Goal: Information Seeking & Learning: Learn about a topic

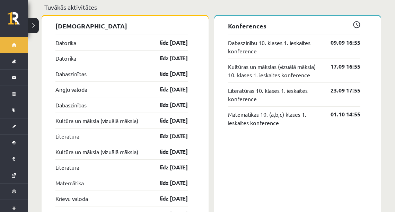
scroll to position [582, 0]
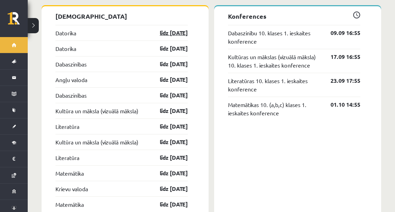
click at [175, 29] on link "līdz [DATE]" at bounding box center [168, 33] width 40 height 8
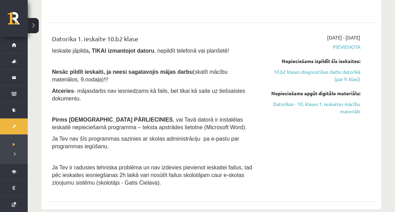
scroll to position [360, 0]
click at [319, 105] on link "Datorikas - 10. klases 1. ieskaites mācību materiāls" at bounding box center [312, 107] width 96 height 15
click at [355, 160] on div "2025-09-01 - 2025-09-15 Pievienota Nepieciešams izpildīt šīs ieskaites: 10.b2 k…" at bounding box center [312, 112] width 106 height 156
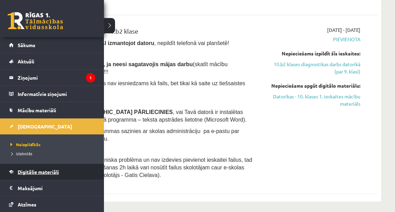
click at [32, 170] on span "Digitālie materiāli" at bounding box center [38, 172] width 41 height 6
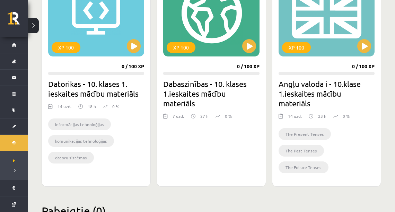
scroll to position [234, 0]
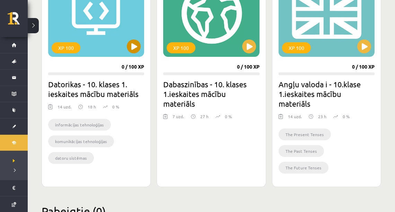
click at [111, 51] on div "XP 100" at bounding box center [96, 13] width 96 height 87
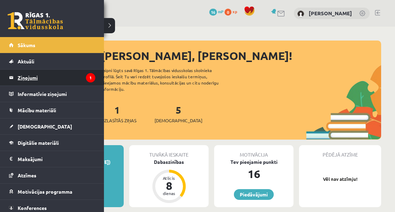
click at [32, 78] on legend "Ziņojumi 1" at bounding box center [57, 78] width 78 height 16
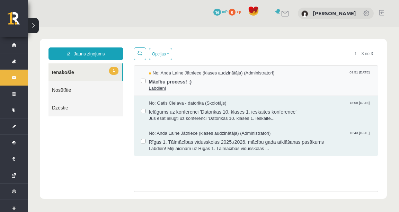
click at [173, 85] on span "Labdien!" at bounding box center [260, 88] width 222 height 7
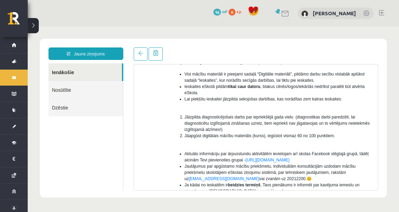
scroll to position [139, 0]
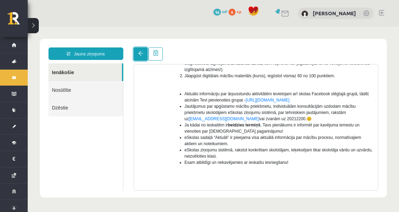
click at [145, 53] on link at bounding box center [141, 53] width 14 height 13
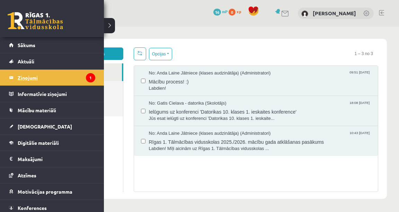
scroll to position [0, 0]
click at [53, 80] on legend "Ziņojumi 1" at bounding box center [57, 78] width 78 height 16
click at [21, 125] on span "[DEMOGRAPHIC_DATA]" at bounding box center [45, 126] width 54 height 6
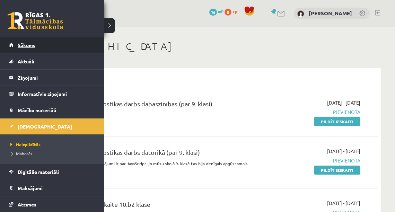
click at [28, 47] on span "Sākums" at bounding box center [27, 45] width 18 height 6
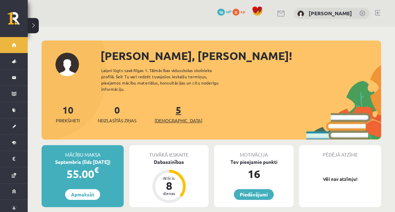
click at [164, 117] on span "[DEMOGRAPHIC_DATA]" at bounding box center [179, 120] width 48 height 7
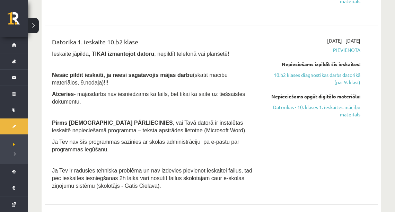
scroll to position [360, 0]
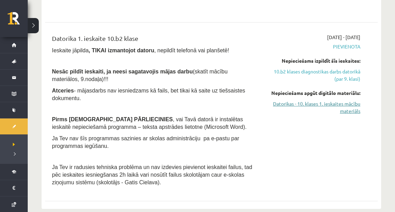
click at [330, 104] on link "Datorikas - 10. klases 1. ieskaites mācību materiāls" at bounding box center [312, 107] width 96 height 15
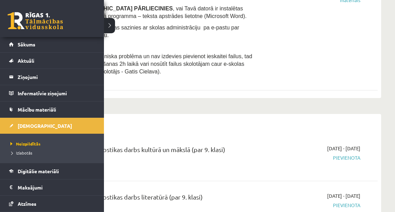
scroll to position [0, 0]
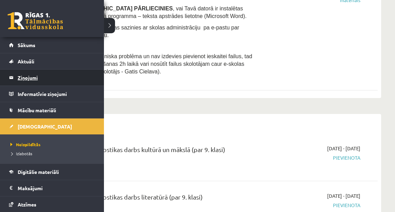
click at [21, 80] on legend "Ziņojumi 0" at bounding box center [57, 78] width 78 height 16
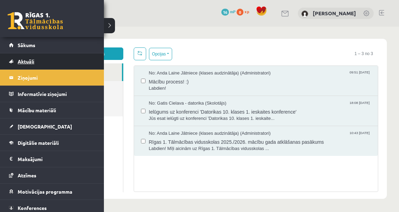
click at [26, 64] on link "Aktuāli" at bounding box center [52, 61] width 86 height 16
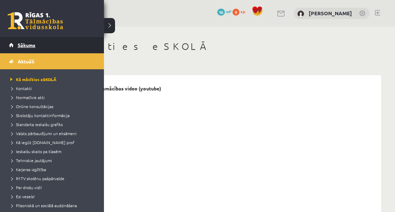
click at [39, 45] on link "Sākums" at bounding box center [52, 45] width 86 height 16
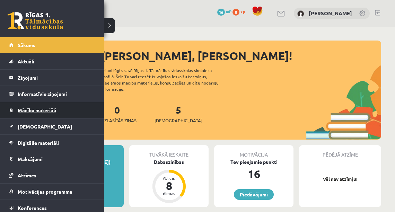
click at [32, 109] on span "Mācību materiāli" at bounding box center [37, 110] width 38 height 6
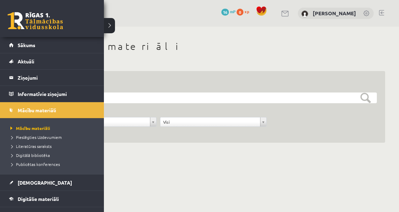
click at [25, 18] on link at bounding box center [35, 20] width 55 height 17
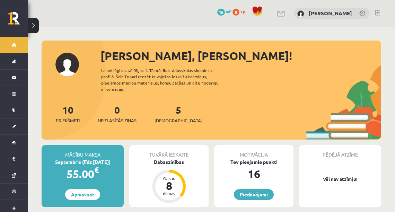
click at [361, 13] on link at bounding box center [362, 13] width 7 height 7
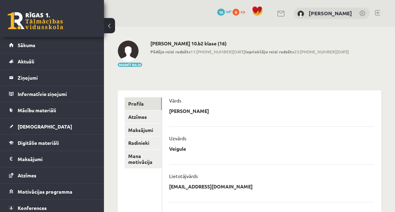
click at [361, 13] on link at bounding box center [362, 13] width 7 height 7
click at [328, 14] on link "[PERSON_NAME]" at bounding box center [330, 13] width 43 height 7
click at [62, 50] on link "Sākums" at bounding box center [52, 45] width 86 height 16
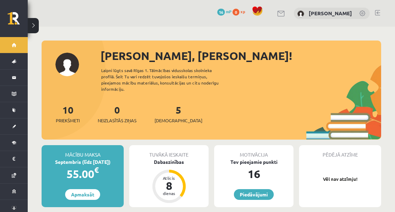
click at [283, 14] on div "0 Dāvanas 16 mP 0 xp [PERSON_NAME]" at bounding box center [211, 13] width 367 height 27
click at [283, 14] on div "0 Dāvanas 16 mP 0 xp Loreta Veigule" at bounding box center [211, 13] width 367 height 27
click at [286, 14] on link at bounding box center [281, 14] width 8 height 6
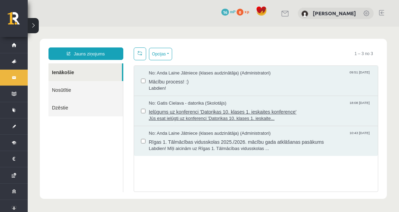
click at [275, 115] on span "Jūs esat ielūgti uz konferenci 'Datorikas 10. klases 1. ieskaite..." at bounding box center [260, 118] width 222 height 7
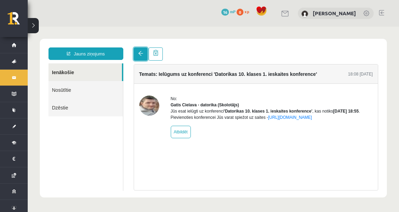
click at [134, 54] on link at bounding box center [141, 53] width 14 height 13
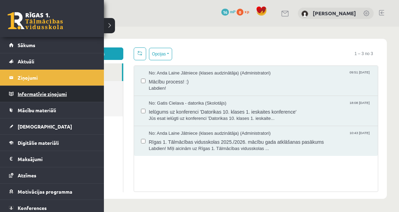
click at [49, 90] on legend "Informatīvie ziņojumi 0" at bounding box center [57, 94] width 78 height 16
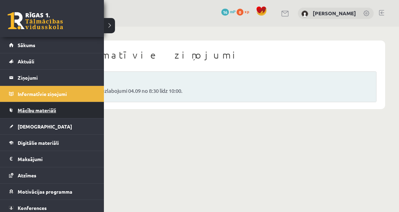
click at [21, 109] on span "Mācību materiāli" at bounding box center [37, 110] width 38 height 6
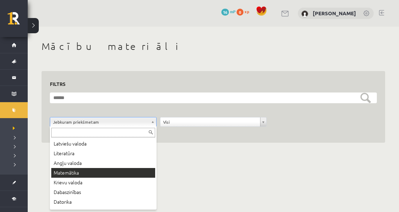
scroll to position [37, 0]
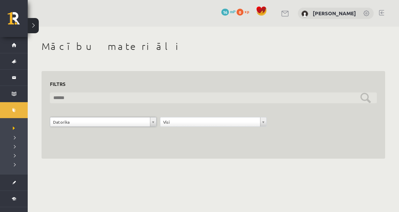
click at [91, 96] on input "text" at bounding box center [213, 98] width 327 height 11
type input "********"
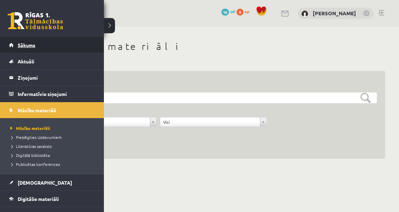
click at [21, 49] on link "Sākums" at bounding box center [52, 45] width 86 height 16
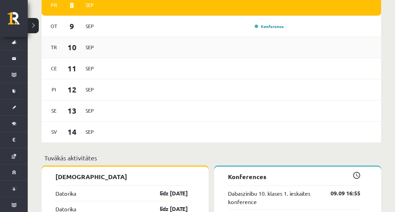
scroll to position [360, 0]
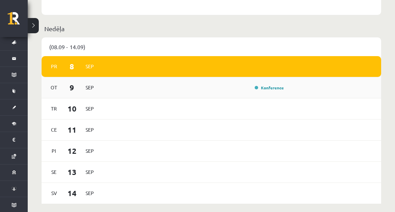
click at [258, 86] on div "Ot 9 Sep Konference" at bounding box center [212, 87] width 340 height 21
click at [263, 85] on link "Konference" at bounding box center [269, 88] width 29 height 6
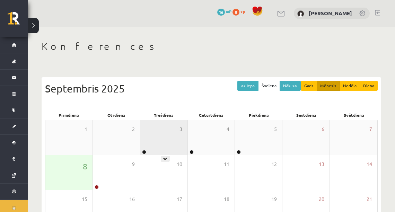
click at [142, 150] on div at bounding box center [143, 152] width 7 height 5
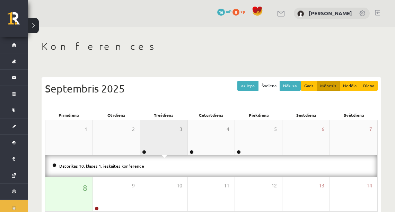
click at [144, 149] on div "3" at bounding box center [163, 137] width 47 height 35
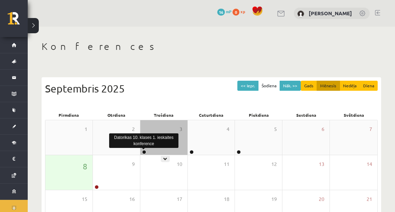
click at [142, 152] on link at bounding box center [144, 152] width 4 height 4
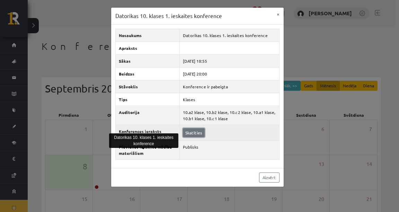
click at [195, 134] on link "Skatīties" at bounding box center [194, 132] width 22 height 9
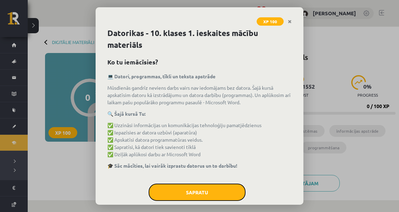
click at [177, 195] on button "Sapratu" at bounding box center [197, 192] width 97 height 17
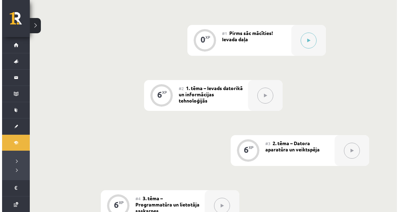
scroll to position [166, 0]
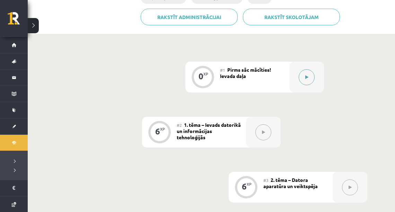
click at [304, 78] on button at bounding box center [307, 77] width 16 height 16
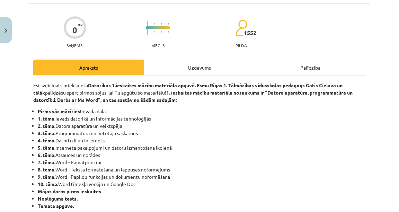
scroll to position [55, 0]
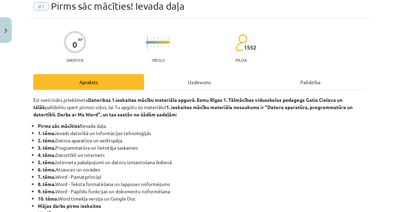
click at [207, 80] on div "Uzdevums" at bounding box center [199, 82] width 111 height 16
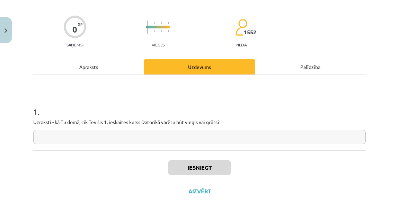
scroll to position [45, 0]
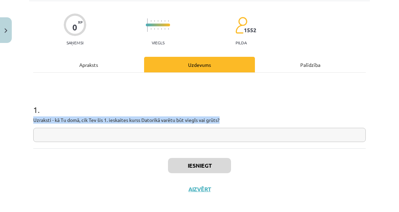
drag, startPoint x: 238, startPoint y: 118, endPoint x: 91, endPoint y: 96, distance: 147.9
click at [87, 98] on div "1 . Uzraksti - kā Tu domā, cik Tev šis 1. ieskaites kurss Datorikā varētu būt v…" at bounding box center [199, 117] width 333 height 49
copy div "Uzraksti - kā Tu domā, cik Tev šis 1. ieskaites kurss Datorikā varētu būt viegl…"
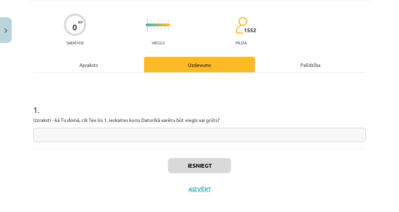
click at [75, 138] on input "text" at bounding box center [199, 135] width 333 height 14
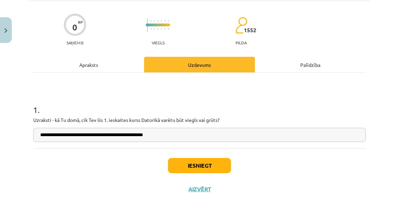
type input "**********"
click at [207, 167] on button "Iesniegt" at bounding box center [199, 165] width 63 height 15
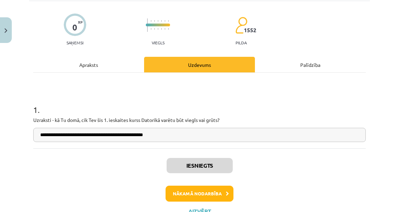
scroll to position [73, 0]
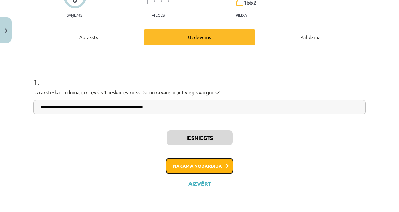
click at [222, 164] on button "Nākamā nodarbība" at bounding box center [200, 166] width 68 height 16
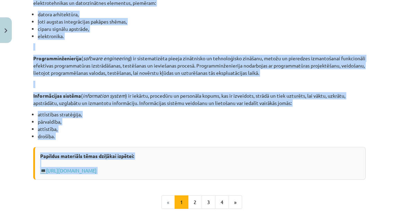
scroll to position [305, 0]
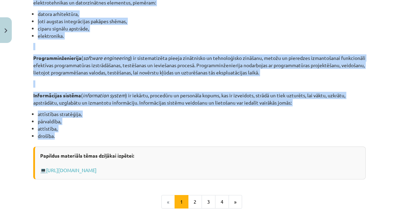
drag, startPoint x: 32, startPoint y: 47, endPoint x: 92, endPoint y: 136, distance: 107.3
click at [92, 136] on div "6 XP Saņemsi Viegls 1552 pilda Apraksts Uzdevums Palīdzība INFORMĀCIJAS UN KOMU…" at bounding box center [199, 6] width 341 height 530
copy div "Datorikas virzieni Datorika ir zinātnes nozare, kas nodarbojas ar informācijas …"
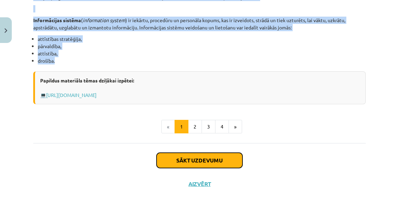
click at [201, 157] on button "Sākt uzdevumu" at bounding box center [200, 160] width 86 height 15
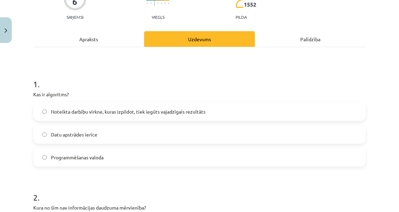
scroll to position [73, 0]
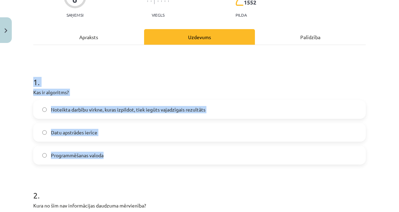
drag, startPoint x: 30, startPoint y: 80, endPoint x: 123, endPoint y: 155, distance: 118.7
copy div "1 . Kas ir algoritms? Noteikta darbību virkne, kuras izpildot, tiek iegūts vaja…"
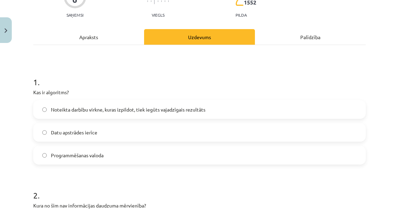
click at [306, 32] on div "Palīdzība" at bounding box center [310, 37] width 111 height 16
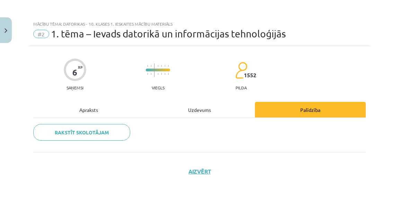
scroll to position [0, 0]
click at [189, 118] on div "Rakstīt skolotājam" at bounding box center [199, 135] width 333 height 34
click at [190, 109] on div "Uzdevums" at bounding box center [199, 110] width 111 height 16
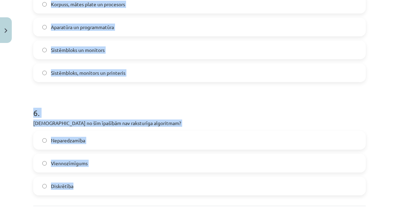
scroll to position [718, 0]
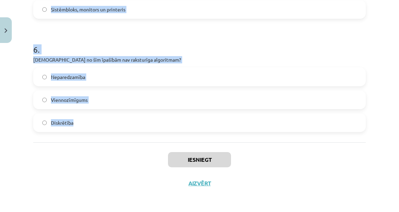
drag, startPoint x: 30, startPoint y: 44, endPoint x: 170, endPoint y: 129, distance: 163.6
copy form "1 . Kas ir algoritms? Noteikta darbību virkne, kuras izpildot, tiek iegūts vaja…"
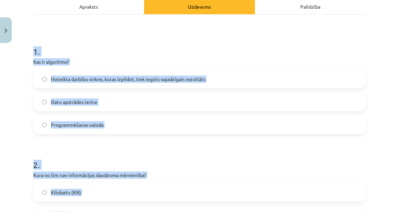
scroll to position [111, 0]
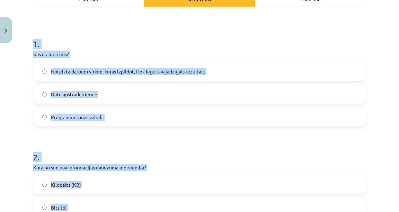
click at [117, 44] on h1 "1 ." at bounding box center [199, 37] width 333 height 21
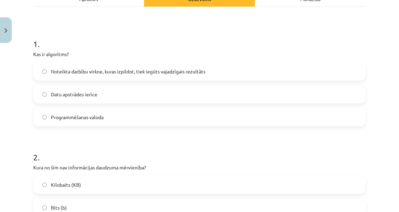
click at [100, 70] on span "Noteikta darbību virkne, kuras izpildot, tiek iegūts vajadzīgais rezultāts" at bounding box center [128, 71] width 155 height 7
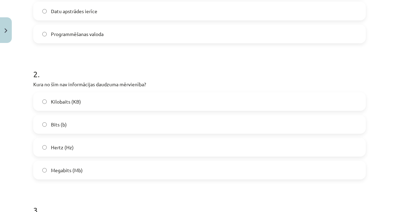
click at [93, 122] on label "Bits (b)" at bounding box center [199, 124] width 331 height 17
click at [117, 139] on label "Hertz (Hz)" at bounding box center [199, 147] width 331 height 17
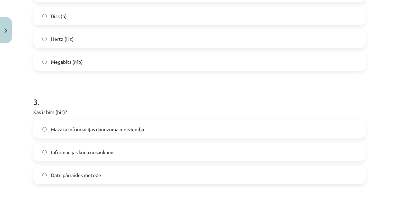
scroll to position [305, 0]
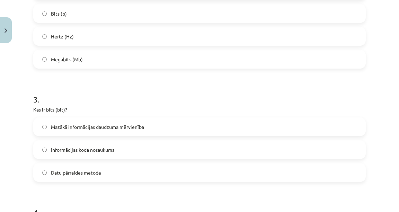
click at [116, 132] on label "Mazākā informācijas daudzuma mērvienība" at bounding box center [199, 126] width 331 height 17
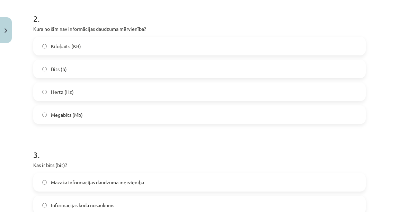
click at [91, 74] on label "Bits (b)" at bounding box center [199, 68] width 331 height 17
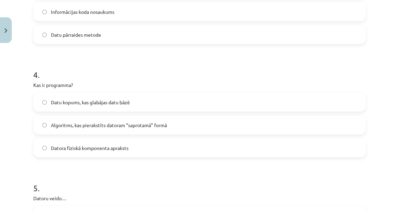
scroll to position [444, 0]
click at [101, 122] on span "Algoritms, kas pierakstīts datoram “saprotamā” formā" at bounding box center [109, 124] width 116 height 7
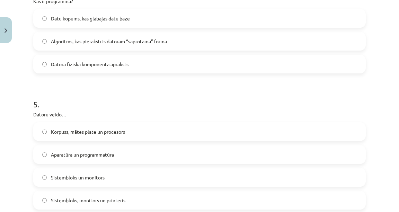
scroll to position [554, 0]
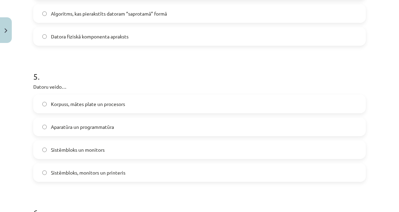
click at [154, 130] on label "Aparatūra un programmatūra" at bounding box center [199, 126] width 331 height 17
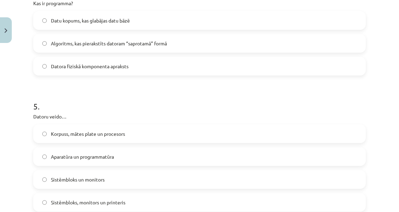
scroll to position [471, 0]
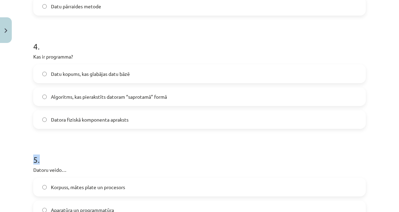
click at [145, 128] on form "1 . Kas ir algoritms? Noteikta darbību virkne, kuras izpildot, tiek iegūts vaja…" at bounding box center [199, 23] width 333 height 712
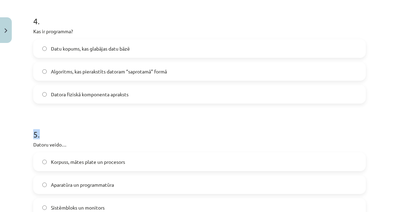
scroll to position [496, 0]
click at [150, 41] on label "Datu kopums, kas glabājas datu bāzē" at bounding box center [199, 49] width 331 height 17
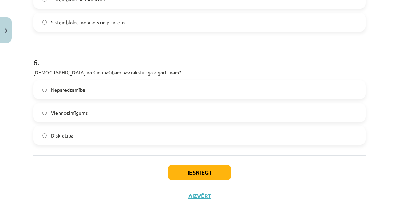
scroll to position [718, 0]
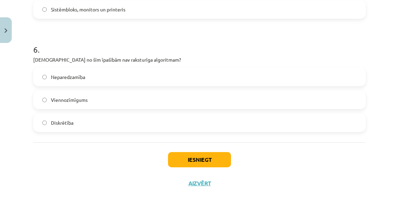
click at [89, 73] on label "Neparedzamība" at bounding box center [199, 76] width 331 height 17
click at [201, 165] on button "Iesniegt" at bounding box center [199, 159] width 63 height 15
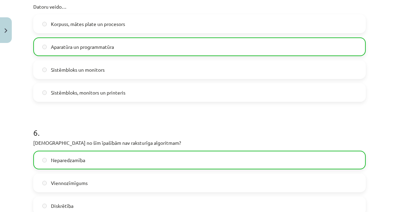
scroll to position [739, 0]
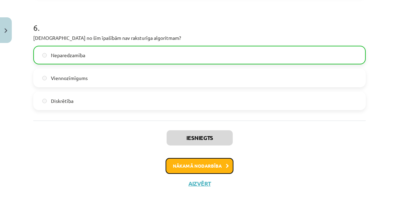
click at [205, 169] on button "Nākamā nodarbība" at bounding box center [200, 166] width 68 height 16
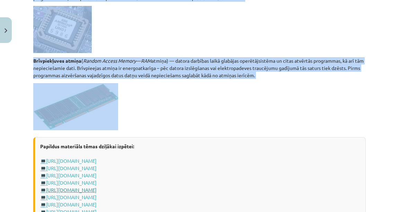
scroll to position [1154, 0]
copy div "Aparatūra Datora aparatūra Parasti personālajam galda datoram ir šādas sastāvda…"
drag, startPoint x: 181, startPoint y: 114, endPoint x: 260, endPoint y: 133, distance: 81.6
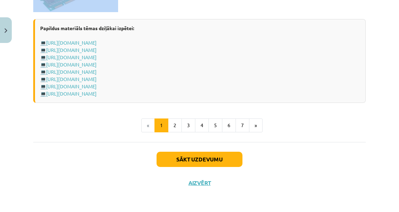
scroll to position [1279, 0]
click at [174, 129] on button "2" at bounding box center [175, 125] width 14 height 14
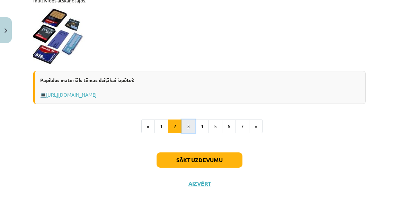
click at [188, 128] on button "3" at bounding box center [189, 127] width 14 height 14
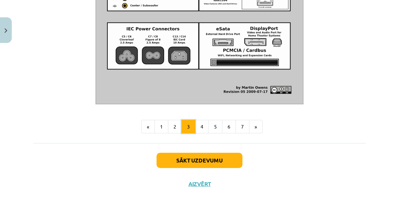
scroll to position [854, 0]
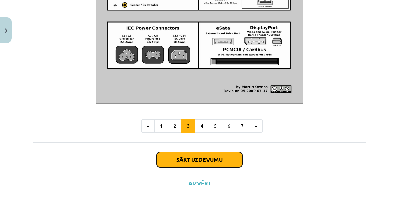
click at [199, 166] on button "Sākt uzdevumu" at bounding box center [200, 159] width 86 height 15
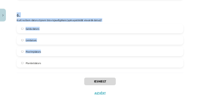
scroll to position [809, 0]
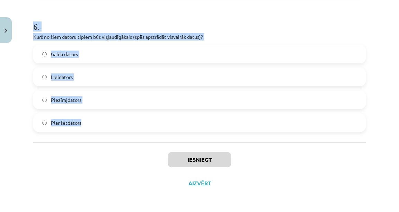
drag, startPoint x: 31, startPoint y: 81, endPoint x: 94, endPoint y: 128, distance: 78.8
click at [90, 121] on label "Planšetdators" at bounding box center [199, 122] width 331 height 17
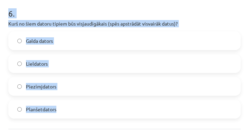
scroll to position [708, 0]
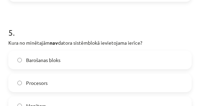
drag, startPoint x: 94, startPoint y: 125, endPoint x: 14, endPoint y: 15, distance: 136.2
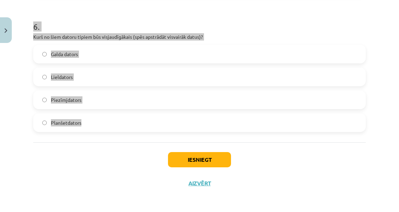
scroll to position [809, 0]
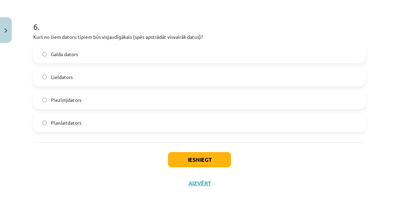
click at [102, 148] on div "Iesniegt Aizvērt" at bounding box center [199, 166] width 333 height 49
drag, startPoint x: 127, startPoint y: 117, endPoint x: 78, endPoint y: 134, distance: 51.8
click at [91, 124] on label "Planšetdators" at bounding box center [199, 122] width 331 height 17
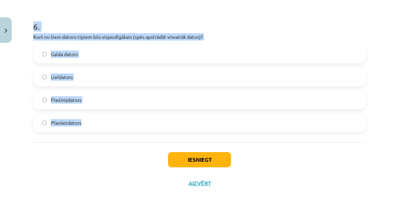
copy form "1 . Kuru ierīci lietosi lai vecu teksta dokumentu pārvēstu par rediģējamu Word …"
drag, startPoint x: 31, startPoint y: 148, endPoint x: 88, endPoint y: 114, distance: 66.8
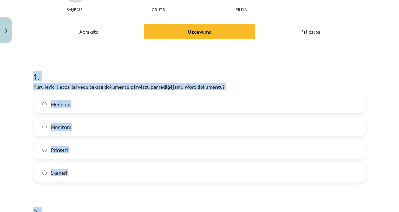
scroll to position [88, 0]
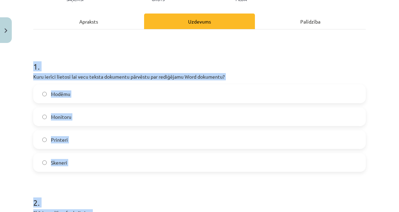
click at [164, 194] on h1 "2 ." at bounding box center [199, 196] width 333 height 21
click at [68, 51] on h1 "1 ." at bounding box center [199, 60] width 333 height 21
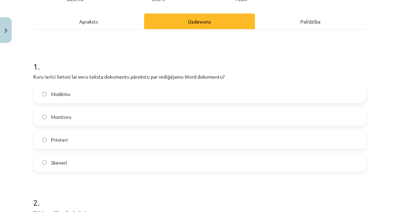
click at [72, 160] on label "Skeneri" at bounding box center [199, 162] width 331 height 17
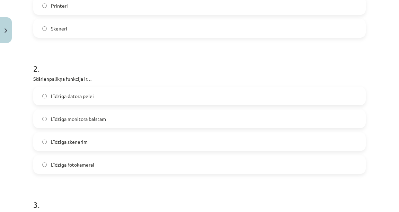
scroll to position [227, 0]
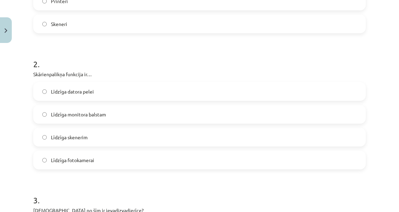
click at [84, 94] on span "Līdzīga datora pelei" at bounding box center [72, 91] width 43 height 7
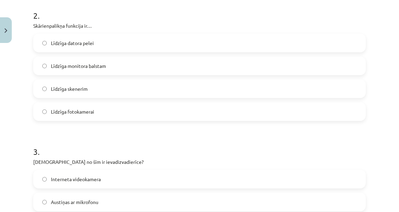
scroll to position [366, 0]
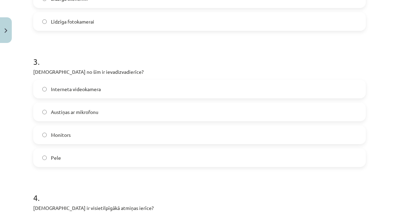
click at [104, 93] on label "Interneta videokamera" at bounding box center [199, 88] width 331 height 17
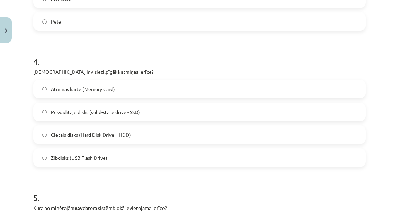
scroll to position [504, 0]
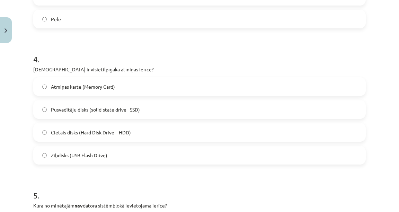
click at [132, 134] on label "Cietais disks (Hard Disk Drive – HDD)" at bounding box center [199, 132] width 331 height 17
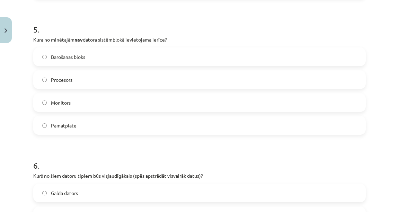
scroll to position [670, 0]
click at [87, 107] on label "Monitors" at bounding box center [199, 102] width 331 height 17
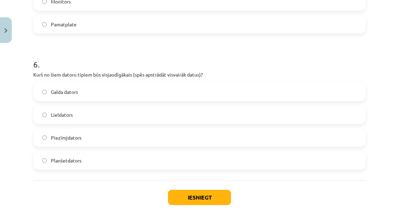
scroll to position [781, 0]
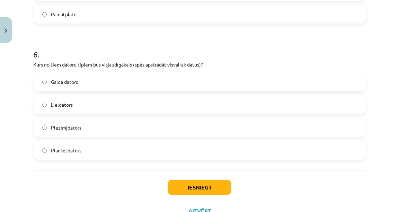
click at [96, 106] on label "Lieldators" at bounding box center [199, 104] width 331 height 17
click at [187, 182] on button "Iesniegt" at bounding box center [199, 187] width 63 height 15
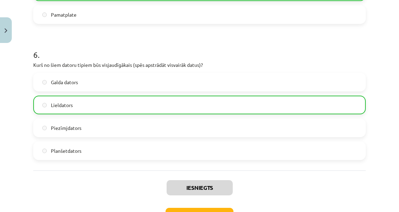
scroll to position [831, 0]
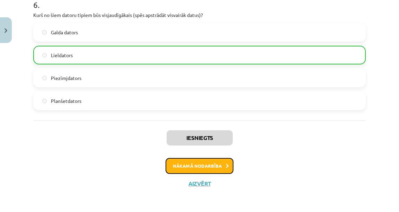
click at [204, 163] on button "Nākamā nodarbība" at bounding box center [200, 166] width 68 height 16
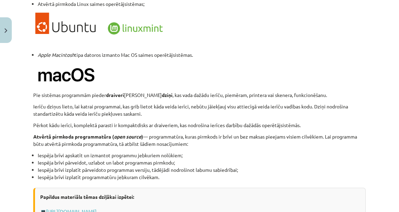
scroll to position [721, 0]
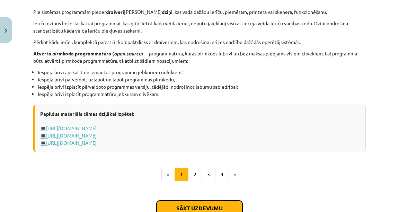
click at [202, 204] on button "Sākt uzdevumu" at bounding box center [200, 208] width 86 height 15
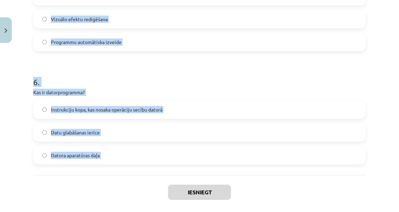
scroll to position [763, 0]
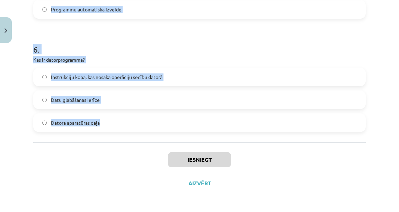
drag, startPoint x: 28, startPoint y: 131, endPoint x: 123, endPoint y: 116, distance: 95.3
click at [123, 116] on div "Mācību tēma: Datorikas - 10. klases 1. ieskaites mācību materiāls #4 3. tēma – …" at bounding box center [199, 106] width 399 height 212
copy form "1 . Kas ir ekrāna lupa? Programma, kas lasa tekstu balsī Programma, kas palieli…"
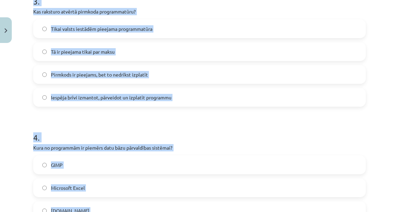
click at [394, 69] on div "Mācību tēma: Datorikas - 10. klases 1. ieskaites mācību materiāls #4 3. tēma – …" at bounding box center [199, 106] width 399 height 212
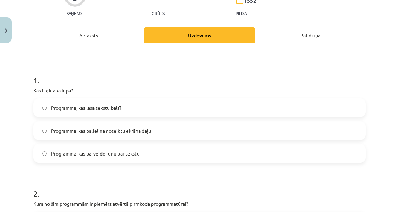
scroll to position [70, 0]
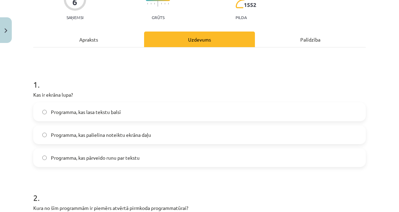
drag, startPoint x: 168, startPoint y: 139, endPoint x: 172, endPoint y: 134, distance: 5.5
click at [168, 139] on label "Programma, kas palielina noteiktu ekrāna daļu" at bounding box center [199, 134] width 331 height 17
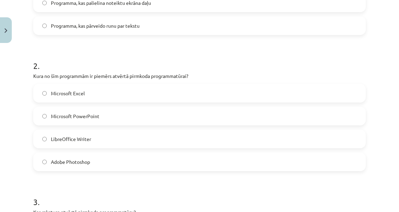
scroll to position [209, 0]
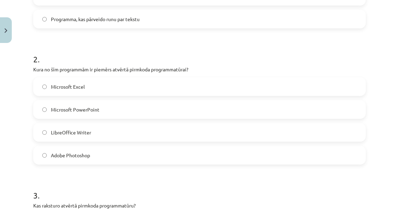
click at [128, 134] on label "LibreOffice Writer" at bounding box center [199, 132] width 331 height 17
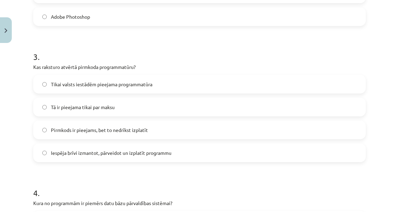
scroll to position [348, 0]
click at [85, 133] on label "Pirmkods ir pieejams, bet to nedrīkst izplatīt" at bounding box center [199, 129] width 331 height 17
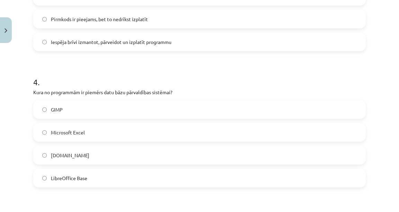
scroll to position [486, 0]
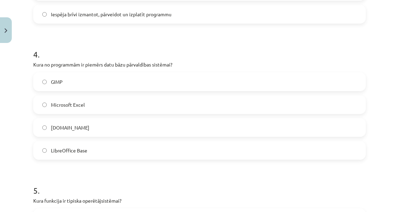
click at [95, 100] on label "Microsoft Excel" at bounding box center [199, 104] width 331 height 17
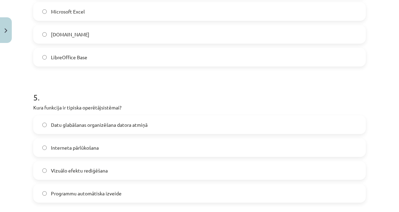
scroll to position [597, 0]
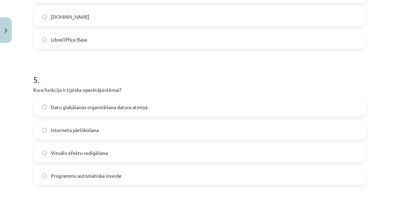
click at [96, 39] on label "LibreOffice Base" at bounding box center [199, 39] width 331 height 17
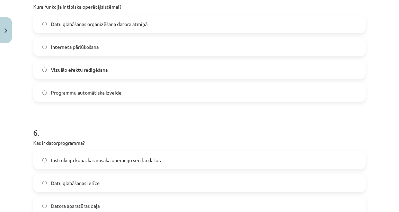
scroll to position [736, 0]
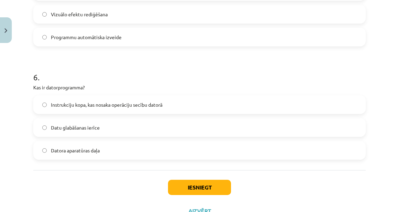
click at [103, 105] on span "Instrukciju kopa, kas nosaka operāciju secību datorā" at bounding box center [107, 104] width 112 height 7
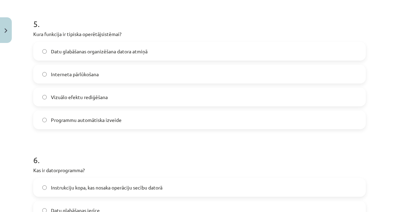
scroll to position [652, 0]
click at [86, 56] on label "Datu glabāšanas organizēšana datora atmiņā" at bounding box center [199, 51] width 331 height 17
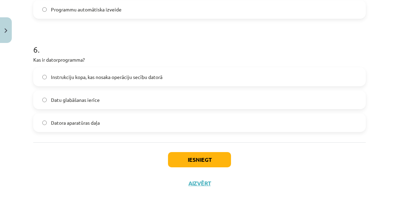
click at [144, 98] on label "Datu glabāšanas ierīce" at bounding box center [199, 99] width 331 height 17
click at [188, 150] on div "Iesniegt Aizvērt" at bounding box center [199, 166] width 333 height 49
click at [188, 156] on button "Iesniegt" at bounding box center [199, 159] width 63 height 15
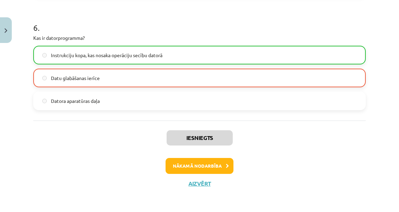
scroll to position [785, 0]
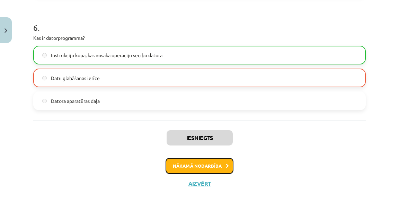
click at [212, 167] on button "Nākamā nodarbība" at bounding box center [200, 166] width 68 height 16
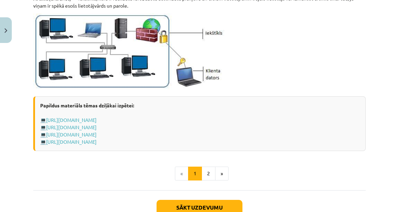
scroll to position [888, 0]
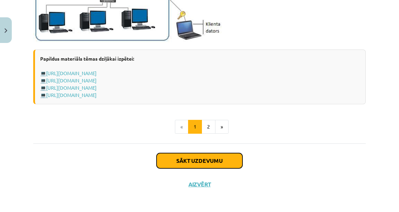
click at [211, 160] on button "Sākt uzdevumu" at bounding box center [200, 160] width 86 height 15
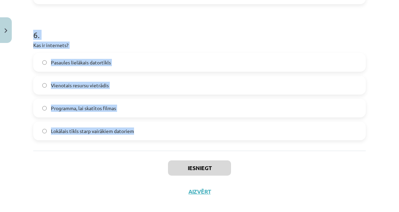
scroll to position [809, 0]
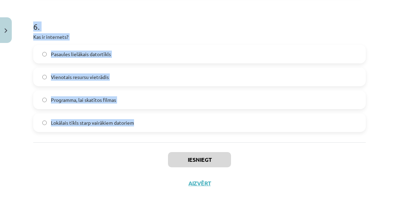
drag, startPoint x: 30, startPoint y: 26, endPoint x: 142, endPoint y: 139, distance: 159.5
copy form "1 . Kas ir datortīkls? Datora operētājsistēma Datoru un ar tiem saistīto ierīču…"
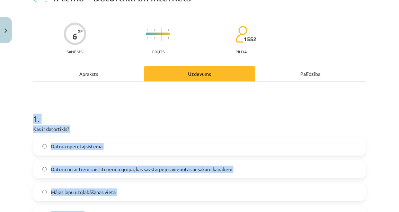
scroll to position [0, 0]
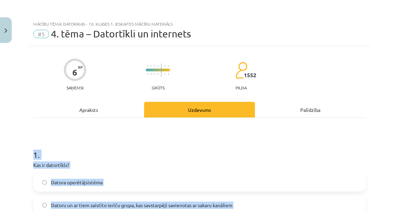
drag, startPoint x: 75, startPoint y: 131, endPoint x: 58, endPoint y: 132, distance: 17.7
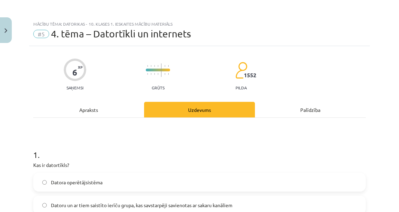
click at [48, 113] on div "Apraksts" at bounding box center [88, 110] width 111 height 16
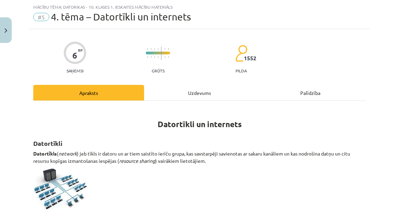
scroll to position [17, 0]
click at [199, 93] on div "Uzdevums" at bounding box center [199, 93] width 111 height 16
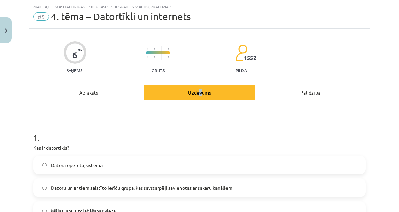
scroll to position [100, 0]
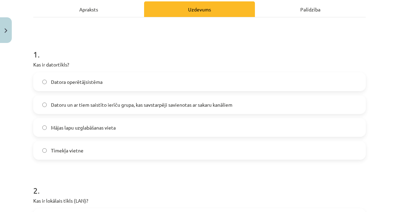
click at [89, 7] on div "Apraksts" at bounding box center [88, 9] width 111 height 16
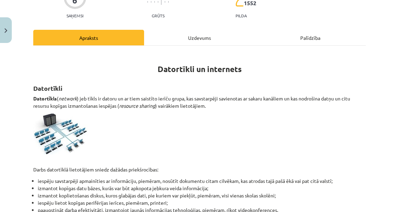
scroll to position [73, 0]
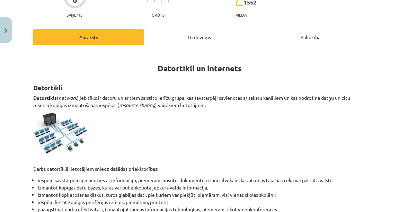
click at [185, 55] on h1 "Datortīkli un internets" at bounding box center [199, 62] width 333 height 22
click at [189, 30] on div "Uzdevums" at bounding box center [199, 37] width 111 height 16
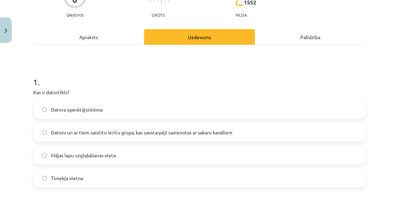
click at [182, 130] on span "Datoru un ar tiem saistīto ierīču grupa, kas savstarpēji savienotas ar sakaru k…" at bounding box center [142, 132] width 182 height 7
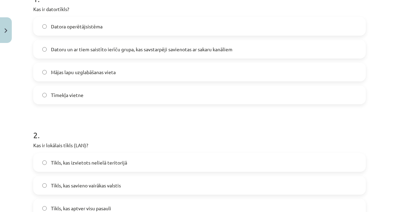
scroll to position [211, 0]
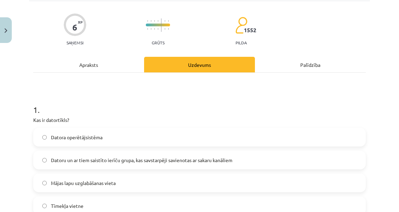
drag, startPoint x: 96, startPoint y: 63, endPoint x: 100, endPoint y: 70, distance: 8.1
click at [96, 62] on div "Apraksts" at bounding box center [88, 65] width 111 height 16
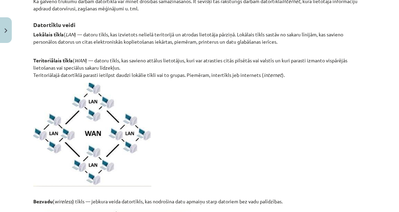
scroll to position [295, 0]
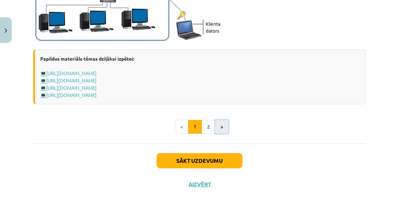
click at [215, 126] on button "»" at bounding box center [222, 127] width 14 height 14
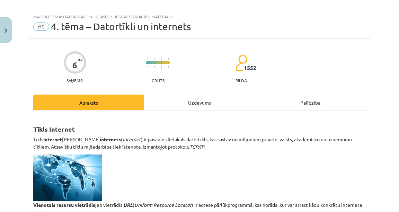
scroll to position [0, 0]
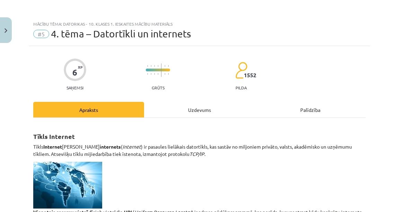
click at [201, 110] on div "Uzdevums" at bounding box center [199, 110] width 111 height 16
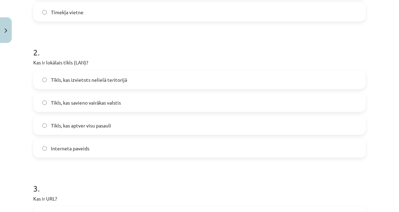
scroll to position [239, 0]
click at [100, 79] on span "Tīkls, kas izvietots nelielā teritorijā" at bounding box center [89, 79] width 76 height 7
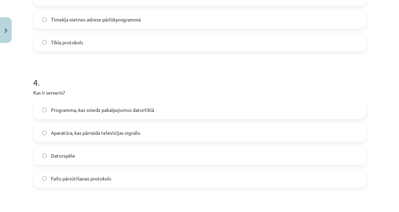
scroll to position [489, 0]
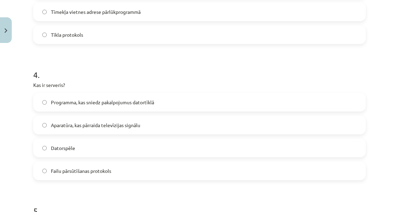
click at [90, 98] on label "Programma, kas sniedz pakalpojumus datortīklā" at bounding box center [199, 102] width 331 height 17
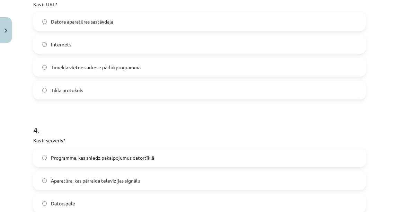
scroll to position [405, 0]
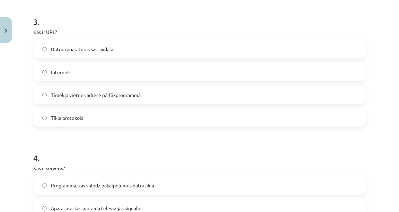
click at [81, 44] on label "Datora aparatūras sastāvdaļa" at bounding box center [199, 49] width 331 height 17
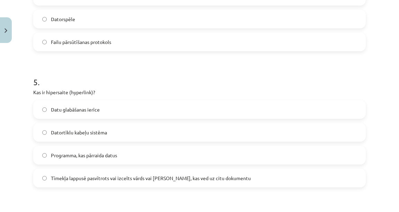
scroll to position [627, 0]
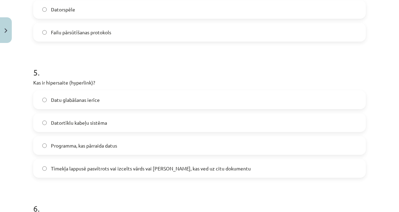
click at [102, 122] on span "Datortīklu kabeļu sistēma" at bounding box center [79, 122] width 56 height 7
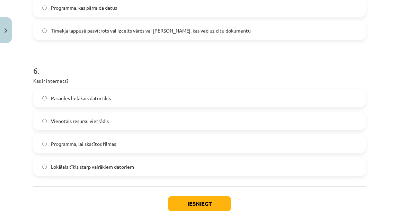
scroll to position [766, 0]
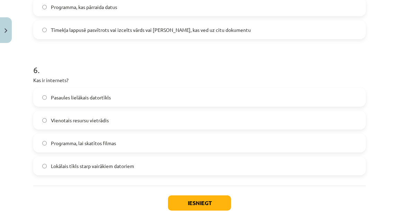
click at [122, 92] on label "Pasaules lielākais datortīkls" at bounding box center [199, 97] width 331 height 17
click at [195, 194] on div "Iesniegt Aizvērt" at bounding box center [199, 210] width 333 height 49
click at [199, 201] on button "Iesniegt" at bounding box center [199, 202] width 63 height 15
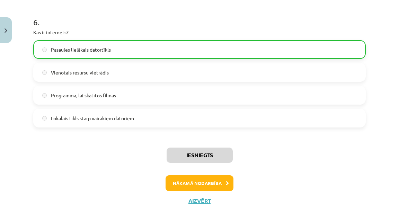
scroll to position [831, 0]
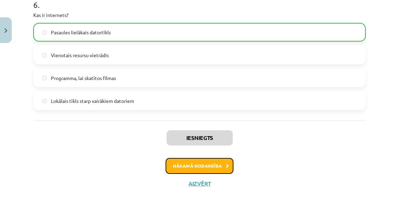
click at [196, 167] on button "Nākamā nodarbība" at bounding box center [200, 166] width 68 height 16
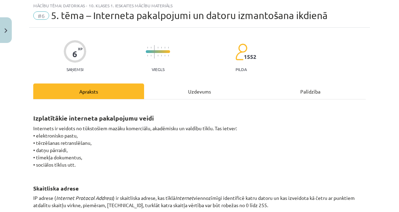
scroll to position [17, 0]
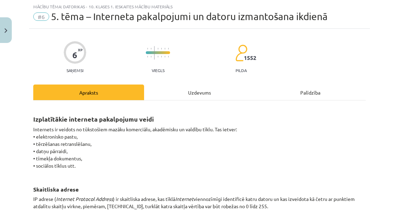
click at [186, 90] on div "Uzdevums" at bounding box center [199, 93] width 111 height 16
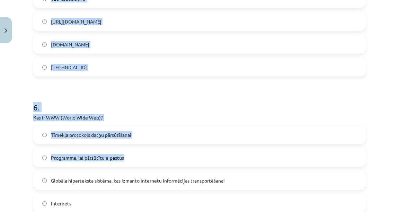
scroll to position [763, 0]
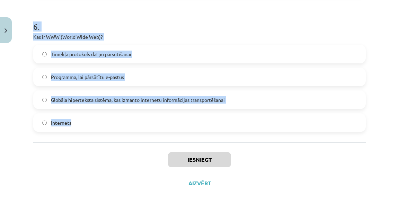
drag, startPoint x: 32, startPoint y: 50, endPoint x: 142, endPoint y: 140, distance: 142.6
copy form "1 . Kāds ir viens no teledarba trūkumiem? Intelektuālam darbam piemērota vide M…"
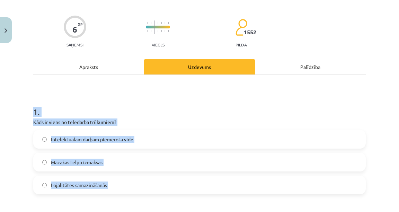
scroll to position [43, 0]
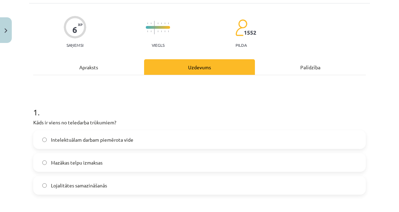
click at [91, 183] on span "Lojalitātes samazināšanās" at bounding box center [79, 185] width 56 height 7
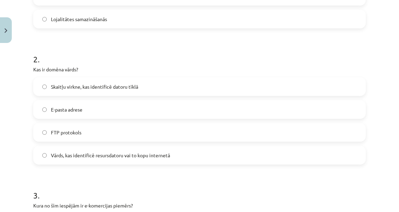
scroll to position [209, 0]
click at [109, 113] on label "E-pasta adrese" at bounding box center [199, 109] width 331 height 17
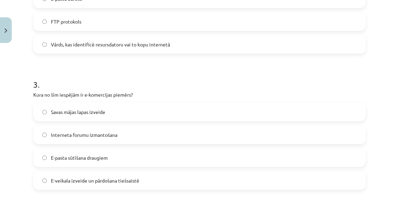
scroll to position [320, 0]
click at [148, 178] on label "E-veikala izveide un pārdošana tiešsaistē" at bounding box center [199, 180] width 331 height 17
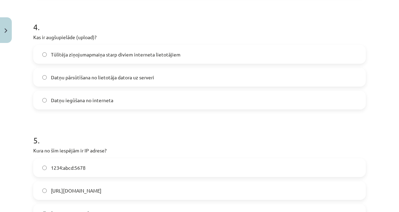
scroll to position [514, 0]
click at [146, 100] on label "Datņu iegūšana no interneta" at bounding box center [199, 99] width 331 height 17
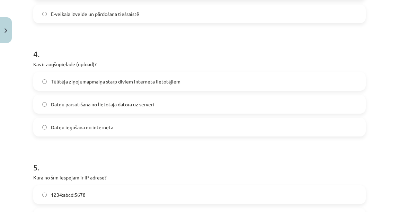
scroll to position [569, 0]
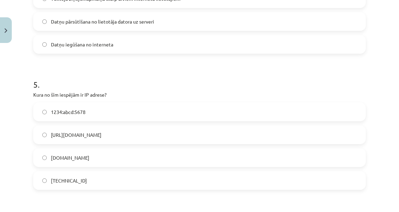
click at [152, 180] on label "192.100.81.101" at bounding box center [199, 180] width 331 height 17
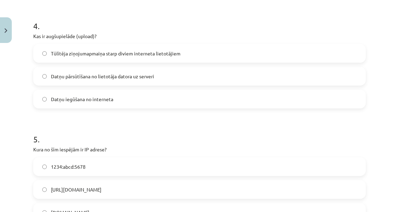
scroll to position [514, 0]
click at [174, 82] on label "Datņu pārsūtīšana no lietotāja datora uz serveri" at bounding box center [199, 76] width 331 height 17
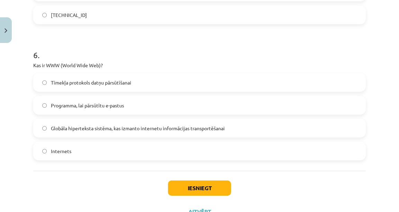
scroll to position [736, 0]
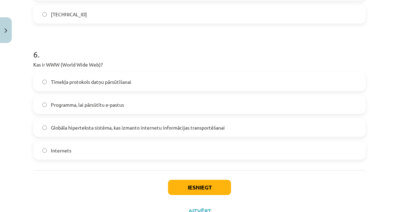
click at [98, 124] on span "Globāla hiperteksta sistēma, kas izmanto internetu informācijas transportēšanai" at bounding box center [138, 127] width 174 height 7
click at [180, 181] on button "Iesniegt" at bounding box center [199, 187] width 63 height 15
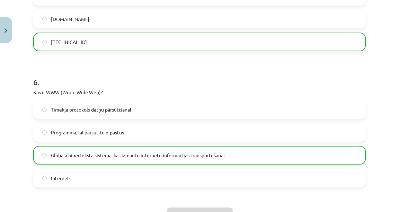
scroll to position [785, 0]
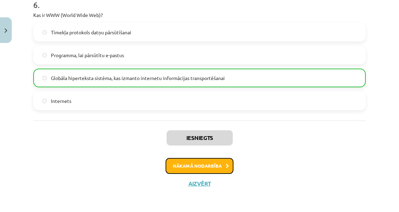
click at [219, 164] on button "Nākamā nodarbība" at bounding box center [200, 166] width 68 height 16
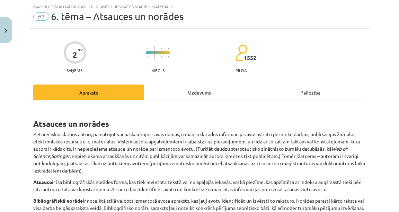
scroll to position [17, 0]
click at [201, 95] on div "Uzdevums" at bounding box center [199, 93] width 111 height 16
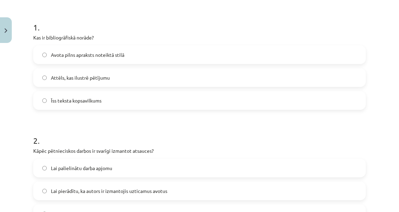
scroll to position [128, 0]
click at [149, 58] on label "Avota pilns apraksts noteiktā stilā" at bounding box center [199, 53] width 331 height 17
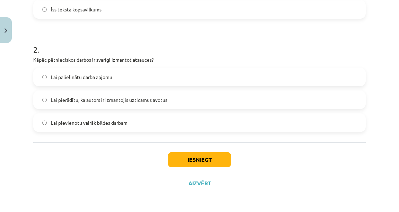
scroll to position [191, 0]
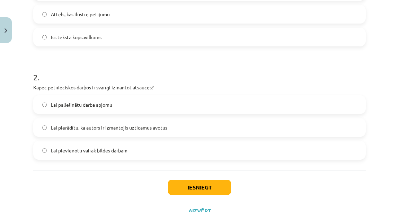
click at [203, 108] on label "Lai palielinātu darba apjomu" at bounding box center [199, 104] width 331 height 17
click at [186, 189] on button "Iesniegt" at bounding box center [199, 187] width 63 height 15
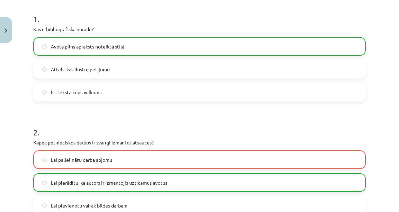
scroll to position [135, 0]
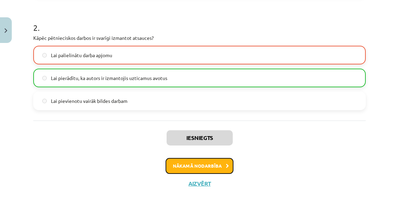
click at [210, 168] on button "Nākamā nodarbība" at bounding box center [200, 166] width 68 height 16
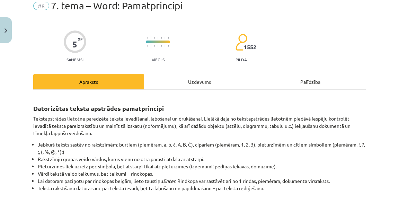
scroll to position [17, 0]
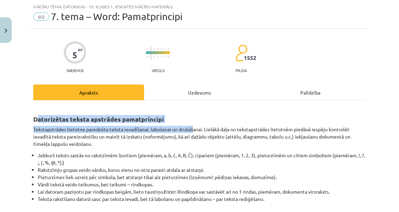
drag, startPoint x: 35, startPoint y: 114, endPoint x: 183, endPoint y: 132, distance: 148.6
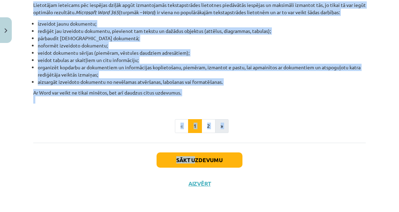
scroll to position [364, 0]
drag, startPoint x: 29, startPoint y: 115, endPoint x: 244, endPoint y: 102, distance: 215.3
click at [243, 102] on div "Mācību tēma: Datorikas - 10. klases 1. ieskaites mācību materiāls #8 7. tema – …" at bounding box center [199, 106] width 399 height 212
copy div "Datorizētas teksta apstrādes pamatprincipi Tekstapstrādes lietotne paredzēta te…"
click at [211, 127] on button "2" at bounding box center [209, 126] width 14 height 14
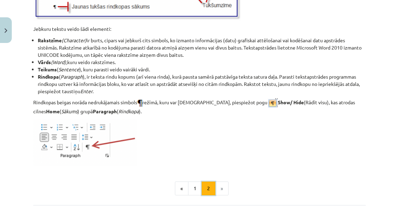
scroll to position [942, 0]
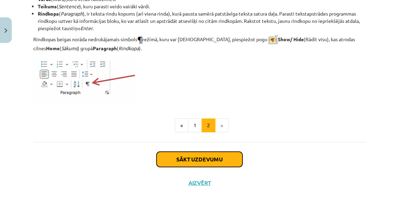
click at [210, 153] on button "Sākt uzdevumu" at bounding box center [200, 159] width 86 height 15
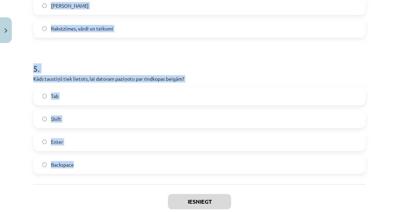
scroll to position [610, 0]
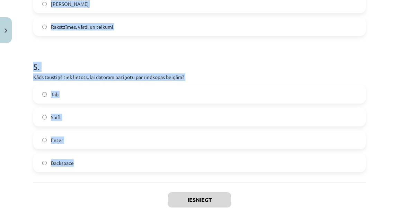
drag, startPoint x: 28, startPoint y: 42, endPoint x: 78, endPoint y: 178, distance: 145.6
click at [78, 178] on div "Mācību tēma: Datorikas - 10. klases 1. ieskaites mācību materiāls #8 7. tema – …" at bounding box center [199, 106] width 399 height 212
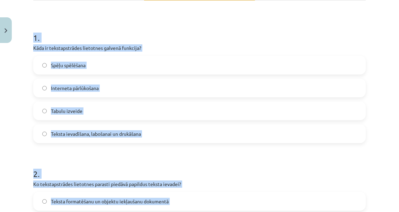
scroll to position [55, 0]
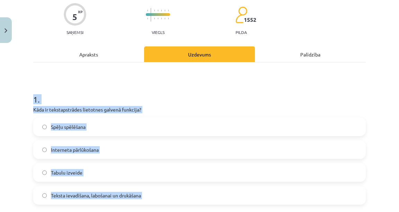
click at [234, 93] on h1 "1 ." at bounding box center [199, 92] width 333 height 21
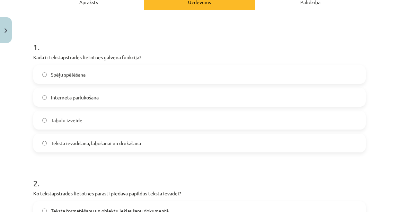
scroll to position [111, 0]
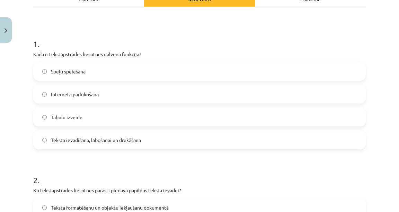
click at [131, 140] on span "Teksta ievadīšana, labošanai un drukāšana" at bounding box center [96, 140] width 90 height 7
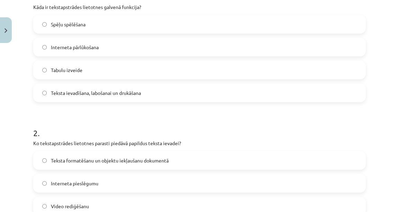
scroll to position [249, 0]
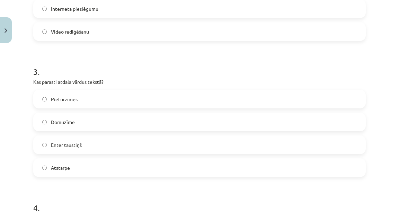
click at [103, 165] on label "Atstarpe" at bounding box center [199, 167] width 331 height 17
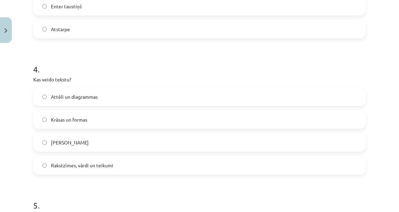
click at [103, 165] on span "Rakstzīmes, vārdi un teikumi" at bounding box center [82, 165] width 62 height 7
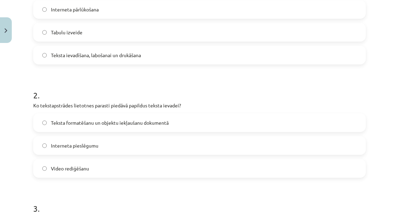
scroll to position [194, 0]
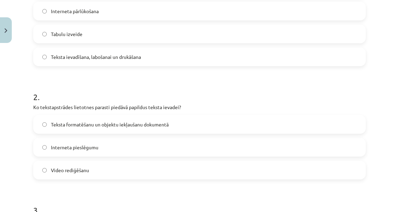
click at [104, 148] on label "Interneta pieslēgumu" at bounding box center [199, 147] width 331 height 17
click at [138, 117] on label "Teksta formatēšanu un objektu iekļaušanu dokumentā" at bounding box center [199, 124] width 331 height 17
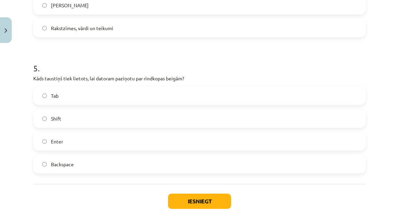
scroll to position [610, 0]
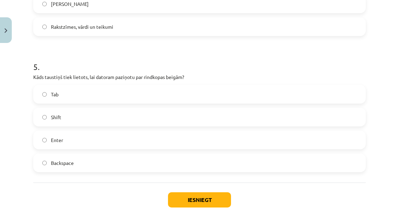
click at [141, 134] on label "Enter" at bounding box center [199, 139] width 331 height 17
click at [191, 197] on button "Iesniegt" at bounding box center [199, 199] width 63 height 15
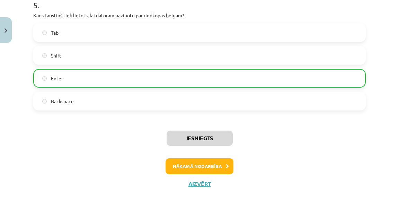
scroll to position [672, 0]
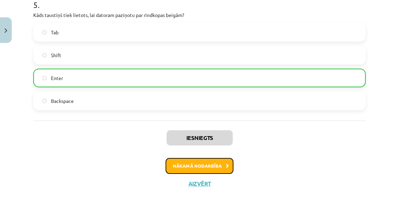
click at [212, 163] on button "Nākamā nodarbība" at bounding box center [200, 166] width 68 height 16
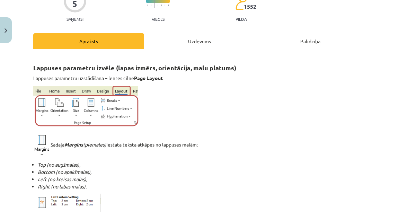
scroll to position [100, 0]
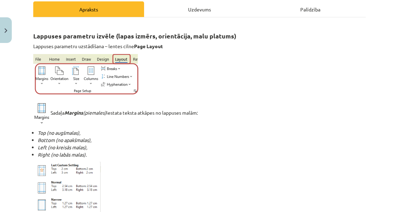
click at [204, 9] on div "Uzdevums" at bounding box center [199, 9] width 111 height 16
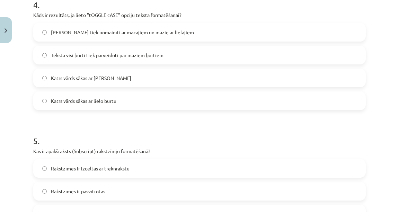
scroll to position [679, 0]
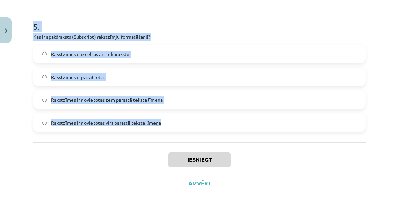
drag, startPoint x: 29, startPoint y: 27, endPoint x: 183, endPoint y: 128, distance: 183.6
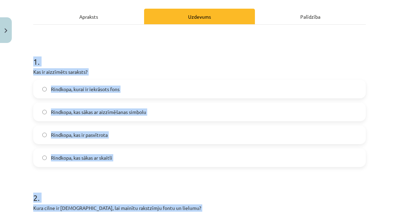
scroll to position [70, 0]
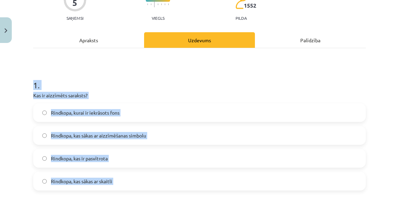
click at [252, 107] on label "Rindkopa, kurai ir iekrāsots fons" at bounding box center [199, 112] width 331 height 17
click at [183, 88] on h1 "1 ." at bounding box center [199, 78] width 333 height 21
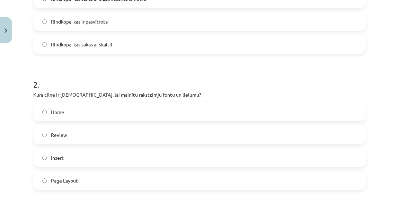
scroll to position [264, 0]
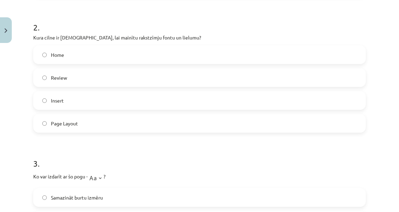
click at [80, 77] on label "Review" at bounding box center [199, 77] width 331 height 17
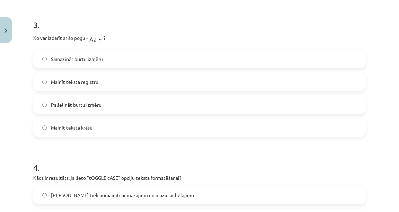
click at [112, 97] on label "Palielināt burtu izmēru" at bounding box center [199, 104] width 331 height 17
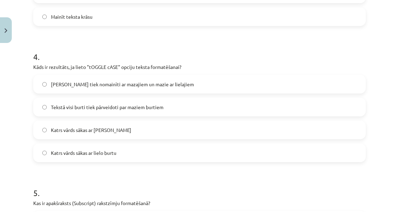
scroll to position [513, 0]
click at [130, 129] on label "Katrs vārds sākas ar mazo burtu" at bounding box center [199, 129] width 331 height 17
click at [84, 86] on span "Lielie burti tiek nomainīti ar mazajiem un mazie ar lielajiem" at bounding box center [122, 84] width 143 height 7
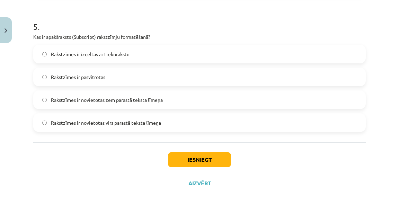
scroll to position [679, 0]
click at [149, 100] on span "Rakstzīmes ir novietotas zem parastā teksta līmeņa" at bounding box center [107, 99] width 112 height 7
drag, startPoint x: 176, startPoint y: 106, endPoint x: 172, endPoint y: 100, distance: 7.4
click at [176, 103] on label "Rakstzīmes ir novietotas zem parastā teksta līmeņa" at bounding box center [199, 99] width 331 height 17
click at [202, 158] on button "Iesniegt" at bounding box center [199, 159] width 63 height 15
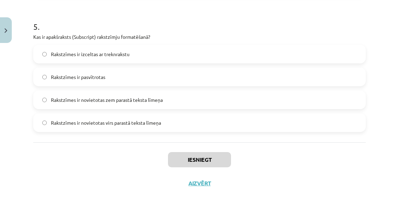
click at [124, 122] on span "Rakstzīmes ir novietotas virs parastā teksta līmeņa" at bounding box center [106, 122] width 110 height 7
click at [179, 121] on label "Rakstzīmes ir novietotas virs parastā teksta līmeņa" at bounding box center [199, 122] width 331 height 17
click at [196, 161] on button "Iesniegt" at bounding box center [199, 159] width 63 height 15
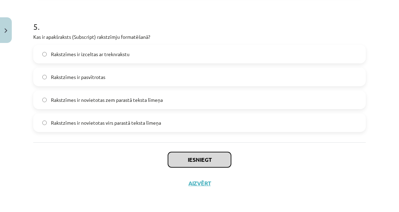
click at [197, 159] on button "Iesniegt" at bounding box center [199, 159] width 63 height 15
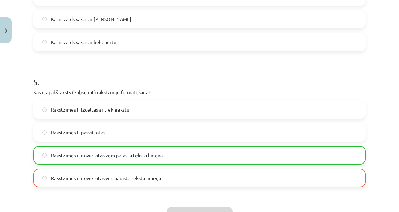
scroll to position [701, 0]
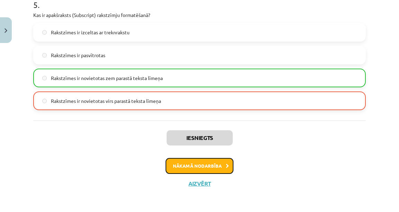
click at [192, 166] on button "Nākamā nodarbība" at bounding box center [200, 166] width 68 height 16
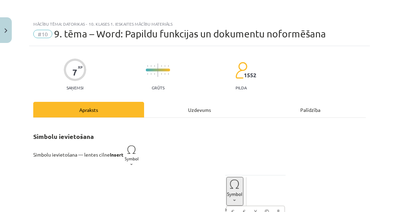
scroll to position [0, 0]
click at [184, 111] on div "Uzdevums" at bounding box center [199, 110] width 111 height 16
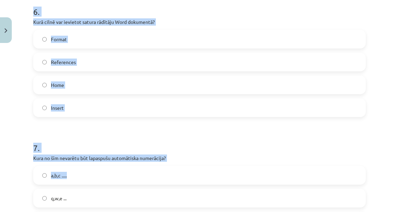
scroll to position [877, 0]
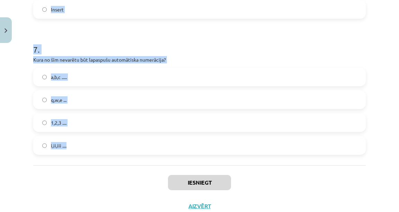
drag, startPoint x: 33, startPoint y: 52, endPoint x: 322, endPoint y: 147, distance: 303.8
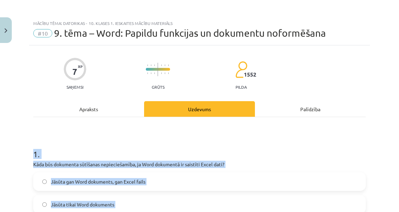
scroll to position [0, 0]
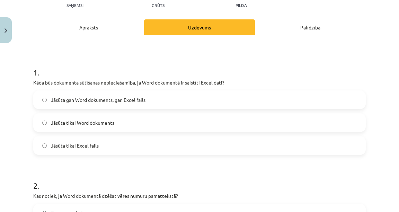
scroll to position [83, 0]
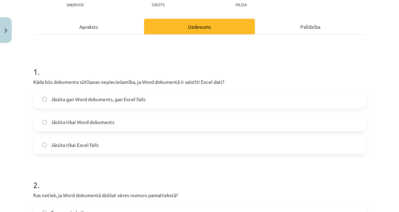
click at [235, 107] on label "Jāsūta gan Word dokuments, gan Excel fails" at bounding box center [199, 98] width 331 height 17
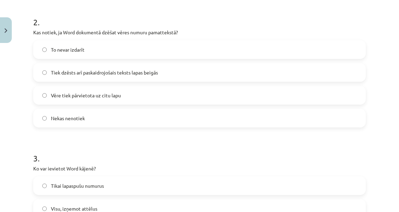
scroll to position [249, 0]
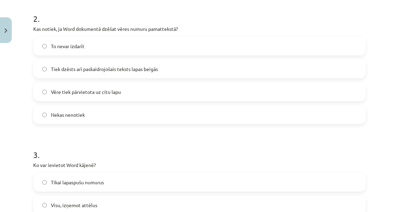
click at [187, 64] on label "Tiek dzēsts arī paskaidrojošais teksts lapas beigās" at bounding box center [199, 68] width 331 height 17
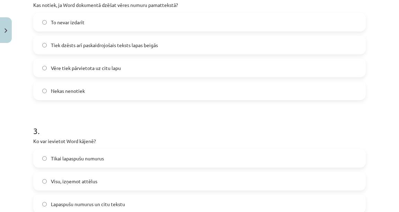
scroll to position [333, 0]
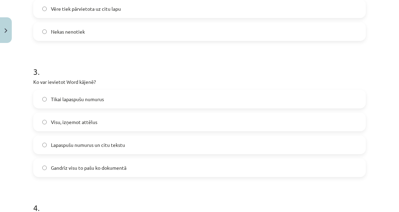
click at [93, 167] on span "Gandrīz visu to pašu ko dokumentā" at bounding box center [89, 167] width 76 height 7
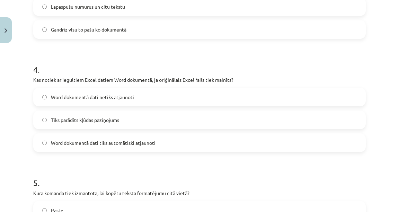
scroll to position [471, 0]
click at [107, 124] on label "Tiks parādīts kļūdas paziņojums" at bounding box center [199, 119] width 331 height 17
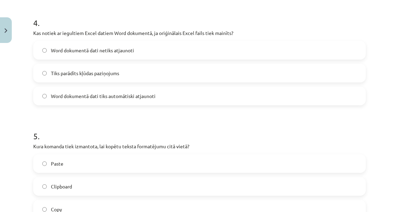
scroll to position [499, 0]
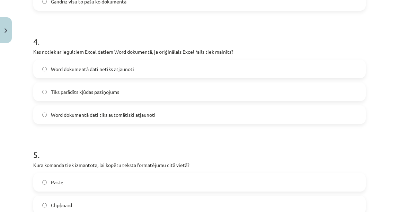
click at [128, 73] on label "Word dokumentā dati netiks atjaunoti" at bounding box center [199, 68] width 331 height 17
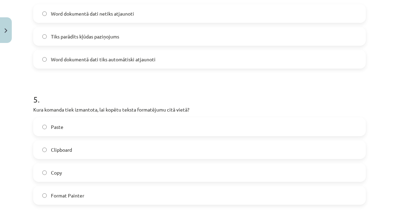
scroll to position [610, 0]
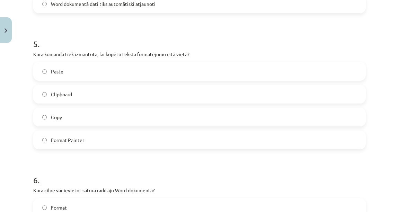
click at [127, 118] on label "Copy" at bounding box center [199, 116] width 331 height 17
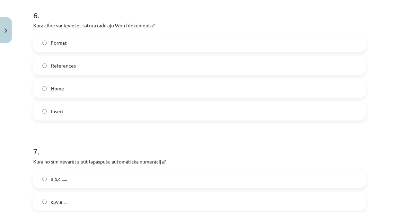
scroll to position [776, 0]
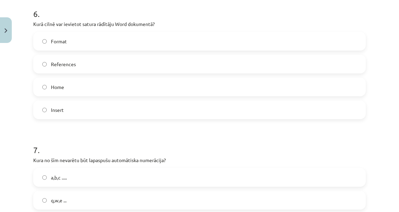
click at [104, 62] on label "References" at bounding box center [199, 63] width 331 height 17
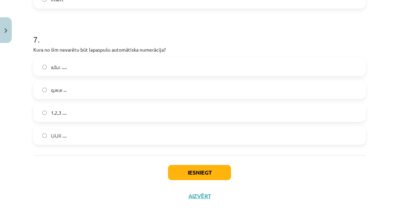
scroll to position [887, 0]
drag, startPoint x: 67, startPoint y: 135, endPoint x: 71, endPoint y: 109, distance: 26.3
click at [67, 134] on label "i,ii,iii ...." at bounding box center [199, 134] width 331 height 17
click at [71, 108] on label "1,2,3 ...." at bounding box center [199, 112] width 331 height 17
click at [85, 65] on label "a,b,c ....." at bounding box center [199, 66] width 331 height 17
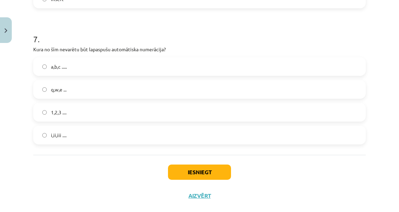
click at [81, 108] on label "1,2,3 ...." at bounding box center [199, 112] width 331 height 17
click at [190, 168] on button "Iesniegt" at bounding box center [199, 172] width 63 height 15
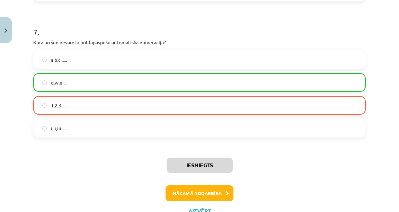
scroll to position [921, 0]
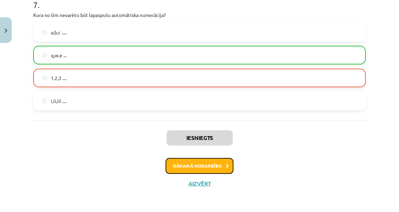
click at [202, 164] on button "Nākamā nodarbība" at bounding box center [200, 166] width 68 height 16
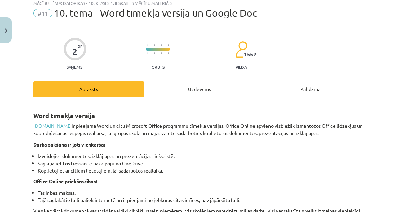
scroll to position [17, 0]
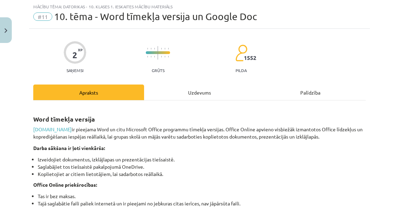
click at [195, 95] on div "Uzdevums" at bounding box center [199, 93] width 111 height 16
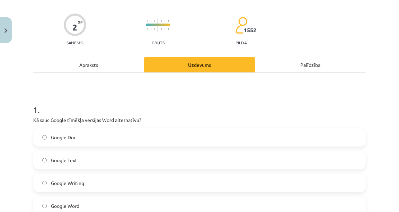
scroll to position [100, 0]
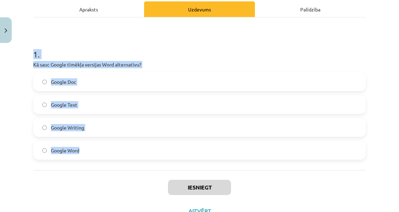
drag, startPoint x: 23, startPoint y: 51, endPoint x: 163, endPoint y: 169, distance: 182.7
click at [163, 169] on div "Mācību tēma: Datorikas - 10. klases 1. ieskaites mācību materiāls #11 10. tēma …" at bounding box center [199, 106] width 399 height 212
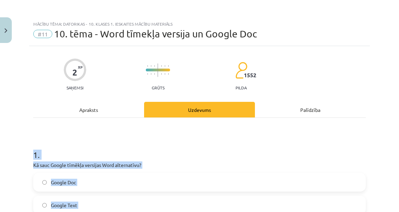
scroll to position [128, 0]
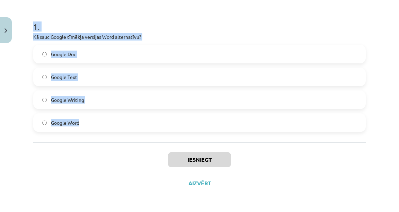
click at [98, 53] on label "Google Doc" at bounding box center [199, 53] width 331 height 17
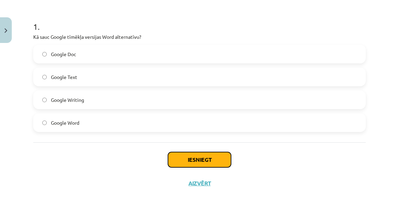
click at [202, 163] on button "Iesniegt" at bounding box center [199, 159] width 63 height 15
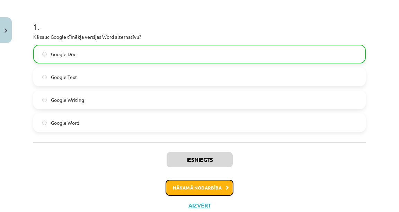
click at [198, 187] on button "Nākamā nodarbība" at bounding box center [200, 188] width 68 height 16
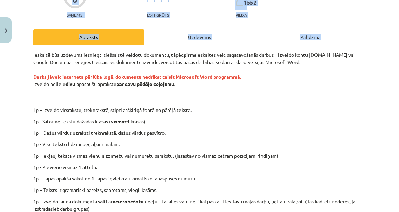
scroll to position [191, 0]
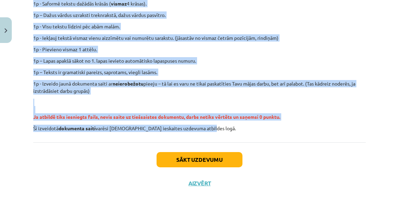
drag, startPoint x: 30, startPoint y: 54, endPoint x: 204, endPoint y: 131, distance: 190.0
click at [204, 131] on div "0 XP Saņemsi Ļoti grūts 1552 pilda Apraksts Uzdevums Palīdzība Ieskaitē būs uzd…" at bounding box center [199, 26] width 341 height 340
click at [286, 99] on p "Ja atbildē tiks iesniegts fails, nevis saite uz tiešsaistes dokumentu, darbs ne…" at bounding box center [199, 110] width 333 height 22
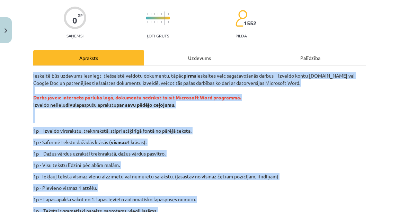
click at [305, 127] on p "1p – Izveido virsrakstu, treknrakstā, stipri atšķirīgā fontā no pārējā teksta." at bounding box center [222, 130] width 300 height 7
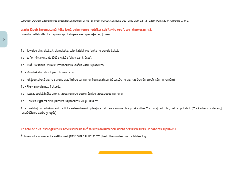
scroll to position [142, 0]
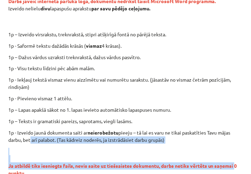
drag, startPoint x: 1, startPoint y: 172, endPoint x: 30, endPoint y: 143, distance: 41.4
drag, startPoint x: 30, startPoint y: 143, endPoint x: 1, endPoint y: 170, distance: 40.4
click at [3, 170] on div "Mācību tēma: Datorikas - 10. klases 1. ieskaites mācību materiāls #12 Mājas dar…" at bounding box center [125, 87] width 251 height 174
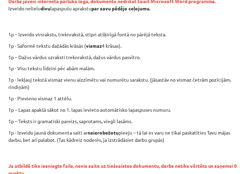
click at [198, 40] on div "Ieskaitē būs uzdevums iesniegt tiešsaistē veidotu dokumentu, tāpēc pirms ieskai…" at bounding box center [125, 78] width 235 height 220
drag, startPoint x: 1, startPoint y: 172, endPoint x: 37, endPoint y: 128, distance: 56.9
drag, startPoint x: 37, startPoint y: 128, endPoint x: 11, endPoint y: 13, distance: 117.7
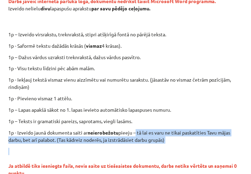
drag, startPoint x: 17, startPoint y: 152, endPoint x: 140, endPoint y: 127, distance: 125.9
click at [138, 127] on div "Ieskaitē būs uzdevums iesniegt tiešsaistē veidotu dokumentu, tāpēc pirms ieskai…" at bounding box center [125, 78] width 235 height 220
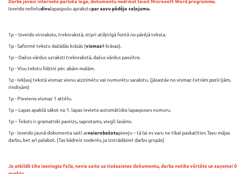
drag, startPoint x: 240, startPoint y: 28, endPoint x: 207, endPoint y: 31, distance: 33.7
click at [201, 29] on div "0 XP Saņemsi Ļoti grūts 1552 pilda Apraksts Uzdevums Palīdzība Ieskaitē būs uzd…" at bounding box center [125, 71] width 243 height 361
drag, startPoint x: 226, startPoint y: 33, endPoint x: 52, endPoint y: 35, distance: 174.6
click at [69, 43] on div "Ieskaitē būs uzdevums iesniegt tiešsaistē veidotu dokumentu, tāpēc pirms ieskai…" at bounding box center [125, 78] width 235 height 220
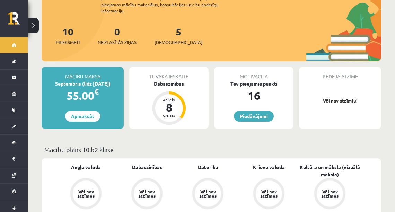
scroll to position [83, 0]
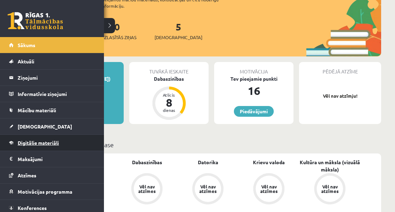
click at [44, 146] on link "Digitālie materiāli" at bounding box center [52, 143] width 86 height 16
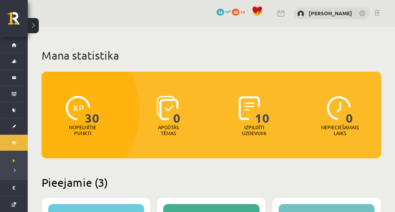
click at [83, 111] on img at bounding box center [78, 108] width 24 height 24
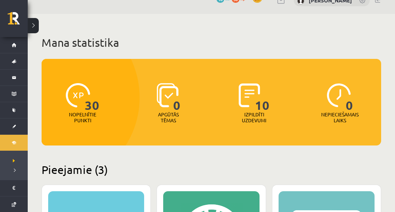
scroll to position [28, 0]
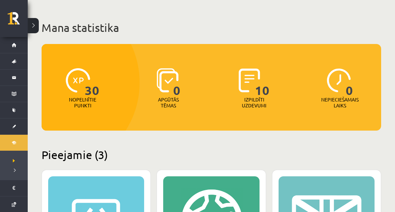
click at [251, 91] on img at bounding box center [249, 80] width 21 height 24
click at [254, 103] on p "Izpildīti uzdevumi" at bounding box center [254, 103] width 27 height 12
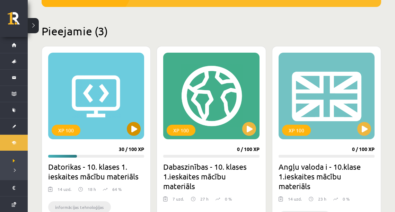
scroll to position [166, 0]
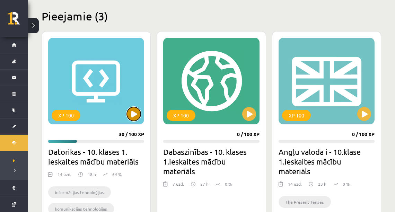
click at [138, 114] on button at bounding box center [134, 114] width 14 height 14
drag, startPoint x: 72, startPoint y: 106, endPoint x: 82, endPoint y: 106, distance: 9.4
click at [81, 106] on div "XP 100" at bounding box center [96, 81] width 96 height 87
click at [115, 98] on div "XP 100" at bounding box center [96, 81] width 96 height 87
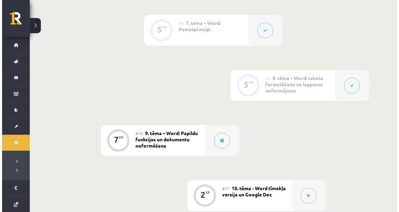
scroll to position [635, 0]
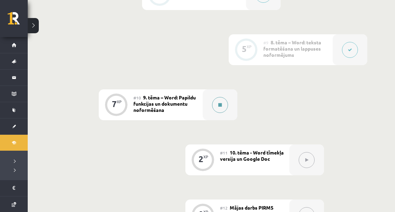
click at [219, 107] on button at bounding box center [220, 105] width 16 height 16
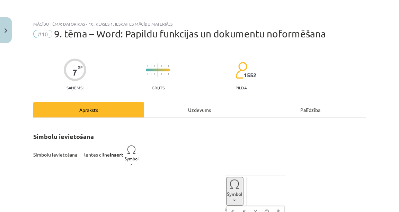
click at [211, 106] on div "Uzdevums" at bounding box center [199, 110] width 111 height 16
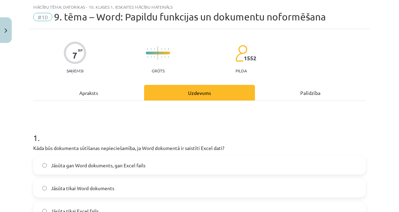
scroll to position [17, 0]
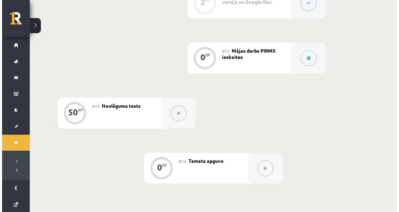
scroll to position [804, 0]
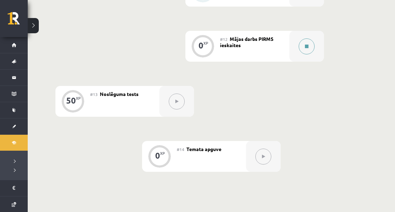
click at [306, 48] on icon at bounding box center [306, 46] width 3 height 4
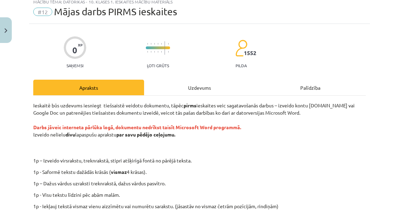
scroll to position [55, 0]
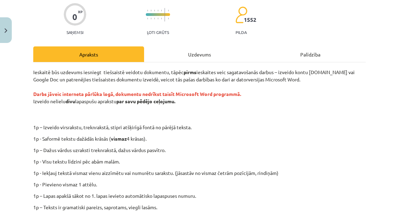
click at [186, 52] on div "Uzdevums" at bounding box center [199, 54] width 111 height 16
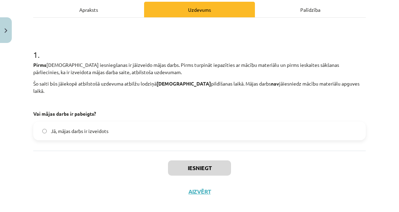
scroll to position [101, 0]
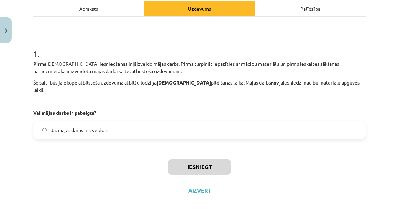
click at [101, 9] on div "Apraksts" at bounding box center [88, 9] width 111 height 16
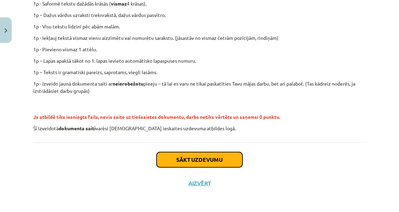
click at [220, 158] on button "Sākt uzdevumu" at bounding box center [200, 159] width 86 height 15
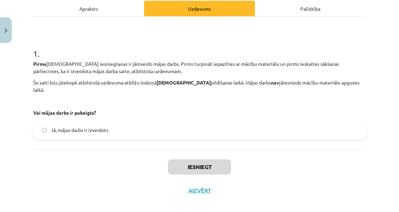
click at [104, 12] on div "Apraksts" at bounding box center [88, 9] width 111 height 16
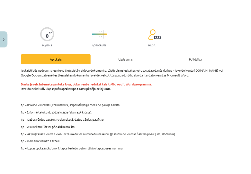
scroll to position [100, 0]
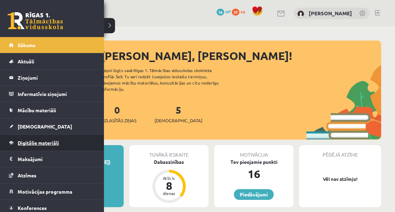
click at [28, 145] on span "Digitālie materiāli" at bounding box center [38, 143] width 41 height 6
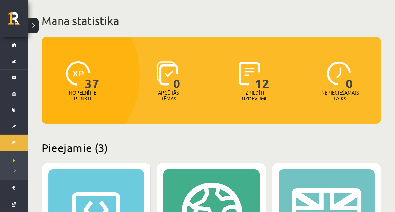
scroll to position [139, 0]
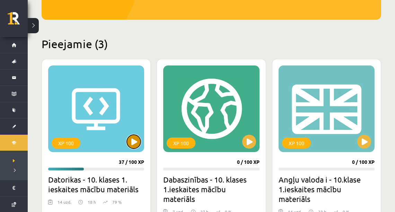
click at [133, 143] on button at bounding box center [134, 142] width 14 height 14
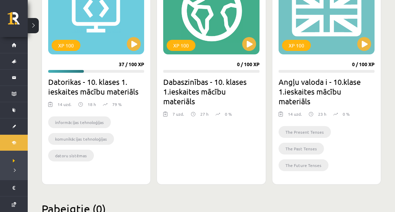
scroll to position [222, 0]
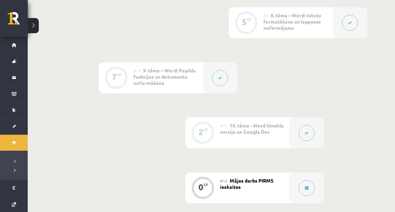
scroll to position [663, 0]
click at [225, 190] on div "#12 Mājas darbs PIRMS ieskaites" at bounding box center [254, 187] width 69 height 31
click at [234, 182] on span "Mājas darbs PIRMS ieskaites" at bounding box center [246, 183] width 53 height 12
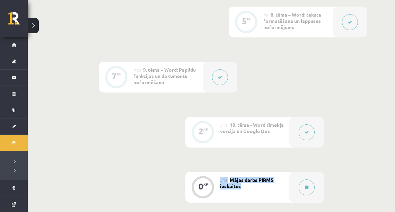
click at [249, 200] on div "#12 Mājas darbs PIRMS ieskaites" at bounding box center [254, 187] width 69 height 31
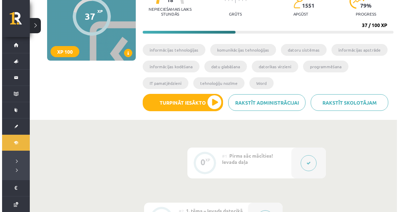
scroll to position [0, 0]
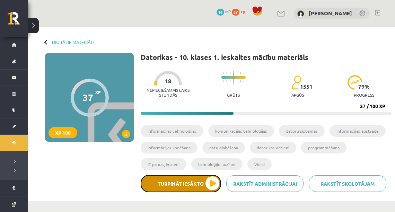
click at [186, 186] on button "Turpināt iesākto" at bounding box center [181, 183] width 80 height 17
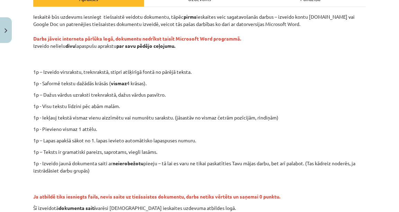
scroll to position [191, 0]
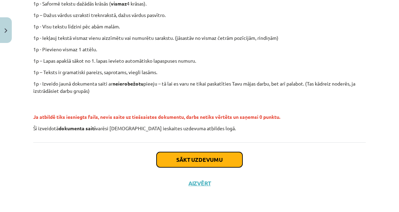
click at [201, 155] on button "Sākt uzdevumu" at bounding box center [200, 159] width 86 height 15
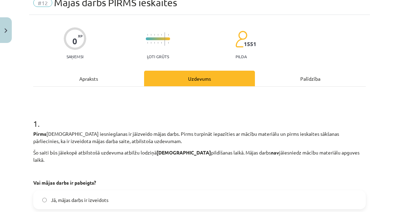
scroll to position [100, 0]
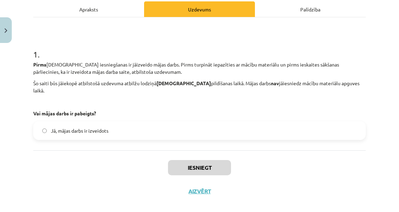
click at [87, 129] on label "Jā, mājas darbs ir izveidots" at bounding box center [199, 130] width 331 height 17
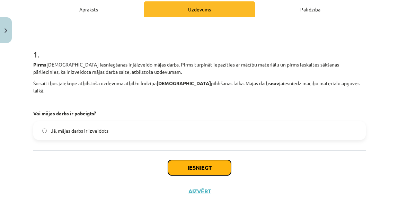
click at [203, 160] on button "Iesniegt" at bounding box center [199, 167] width 63 height 15
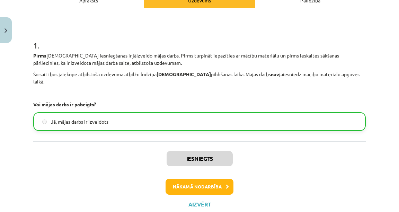
scroll to position [123, 0]
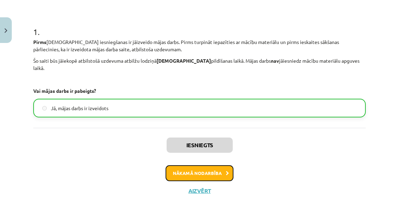
click at [174, 165] on button "Nākamā nodarbība" at bounding box center [200, 173] width 68 height 16
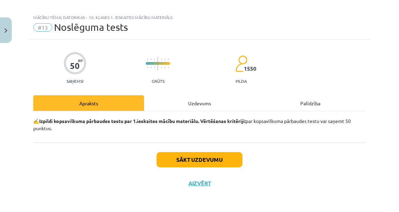
click at [200, 103] on div "Uzdevums" at bounding box center [199, 103] width 111 height 16
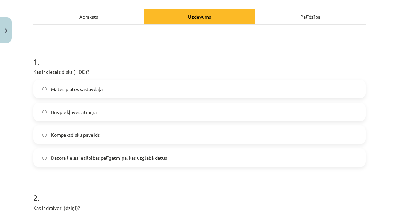
scroll to position [111, 0]
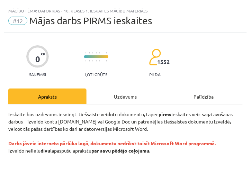
scroll to position [142, 0]
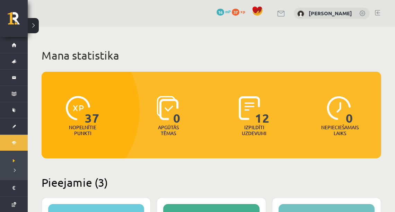
scroll to position [222, 0]
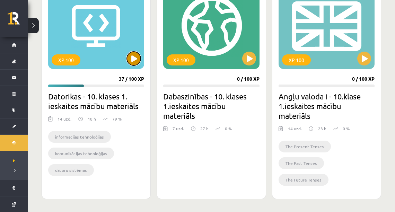
click at [138, 59] on button at bounding box center [134, 59] width 14 height 14
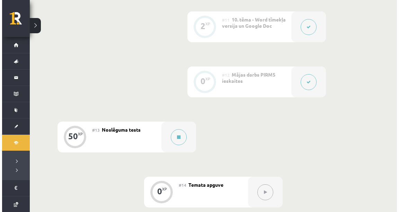
scroll to position [804, 0]
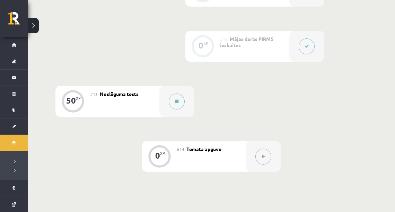
click at [269, 37] on span "Mājas darbs PIRMS ieskaites" at bounding box center [246, 42] width 53 height 12
click at [306, 51] on button at bounding box center [307, 46] width 16 height 16
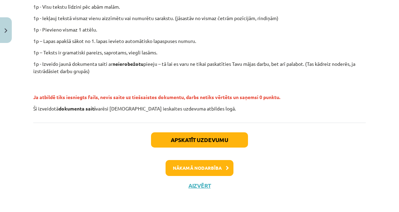
scroll to position [212, 0]
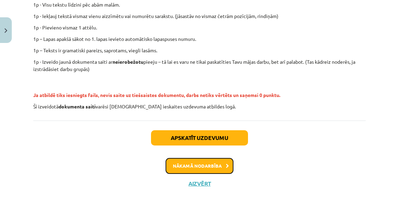
click at [219, 165] on button "Nākamā nodarbība" at bounding box center [200, 166] width 68 height 16
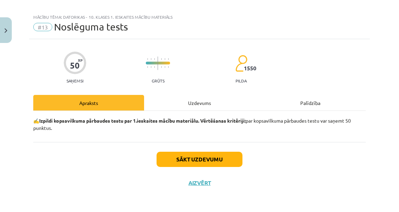
scroll to position [7, 0]
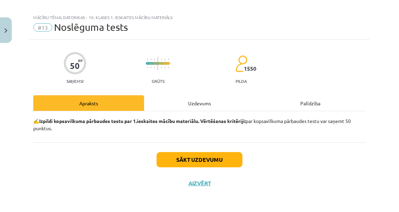
click at [201, 103] on div "Uzdevums" at bounding box center [199, 103] width 111 height 16
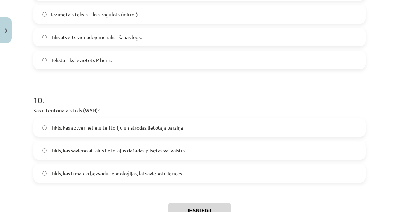
scroll to position [1341, 0]
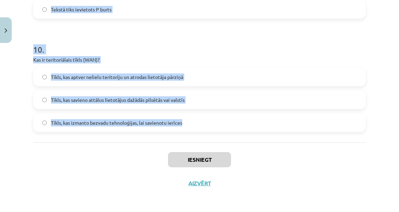
drag, startPoint x: 32, startPoint y: 131, endPoint x: 207, endPoint y: 121, distance: 175.2
copy form "Kas ir cietais disks (HDD)? Mātes plates sastāvdaļa Brīvpiekļuves atmiņa Kompak…"
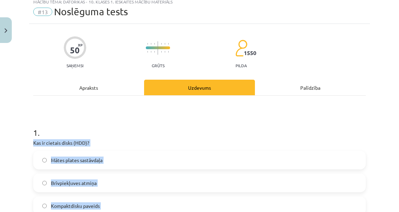
scroll to position [65, 0]
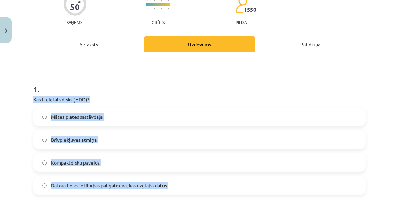
click at [114, 185] on span "Datora lielas ietilpības palīgatmiņa, kas uzglabā datus" at bounding box center [109, 185] width 116 height 7
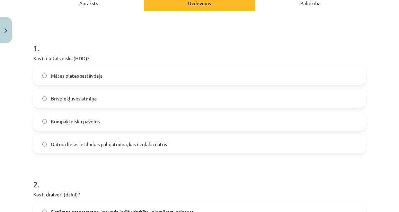
scroll to position [204, 0]
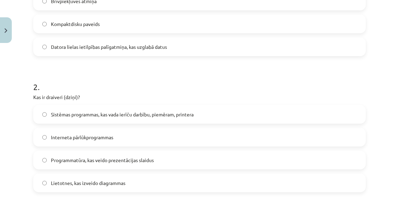
click at [99, 112] on span "Sistēmas programmas, kas vada ierīču darbību, piemēram, printera" at bounding box center [122, 114] width 143 height 7
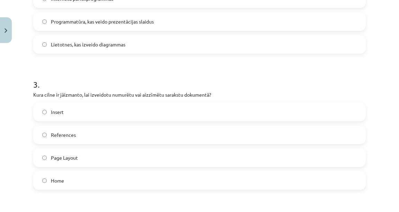
click at [89, 175] on label "Home" at bounding box center [199, 180] width 331 height 17
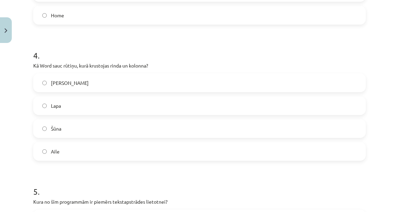
scroll to position [509, 0]
click at [84, 118] on div "Šūna" at bounding box center [199, 127] width 333 height 19
click at [83, 122] on label "Šūna" at bounding box center [199, 127] width 331 height 17
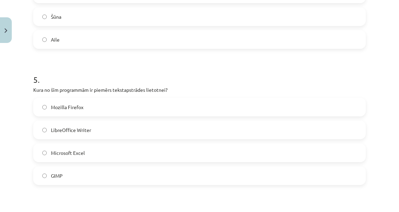
click at [101, 150] on label "Microsoft Excel" at bounding box center [199, 152] width 331 height 17
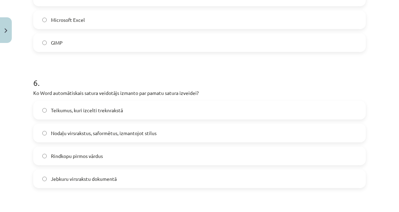
scroll to position [758, 0]
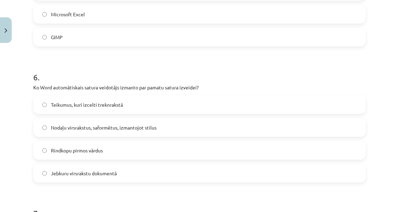
click at [60, 152] on span "Rindkopu pirmos vārdus" at bounding box center [77, 150] width 52 height 7
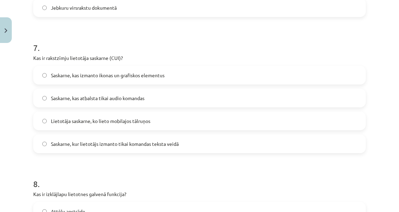
scroll to position [925, 0]
click at [147, 130] on div "Saskarne, kas izmanto ikonas un grafiskos elementus Saskarne, kas atbalsta tika…" at bounding box center [199, 108] width 333 height 87
click at [150, 137] on label "Saskarne, kur lietotājs izmanto tikai komandas teksta veidā" at bounding box center [199, 142] width 331 height 17
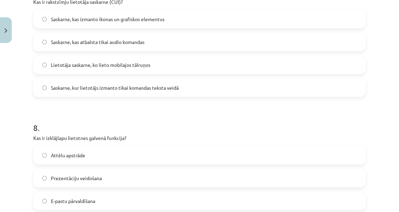
scroll to position [1091, 0]
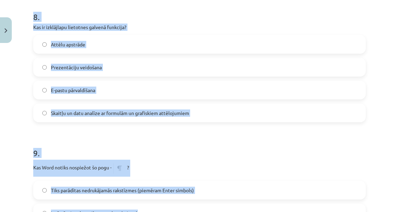
click at [229, 157] on h1 "9 ." at bounding box center [199, 146] width 333 height 21
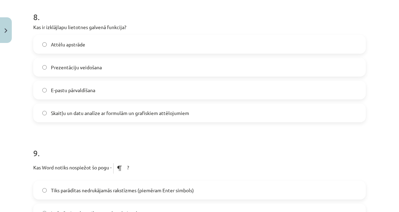
click at [179, 113] on span "Skaitļu un datu analīze ar formulām un grafiskiem attēlojumiem" at bounding box center [120, 112] width 138 height 7
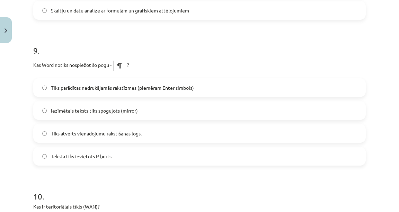
scroll to position [1202, 0]
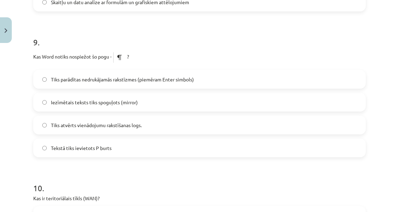
click at [132, 80] on span "Tiks parādītas nedrukājamās rakstīzmes (piemēram Enter simbols)" at bounding box center [122, 79] width 143 height 7
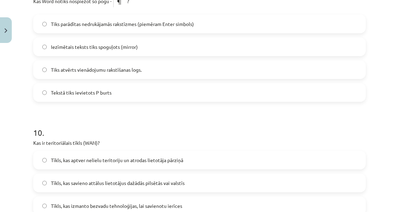
scroll to position [1285, 0]
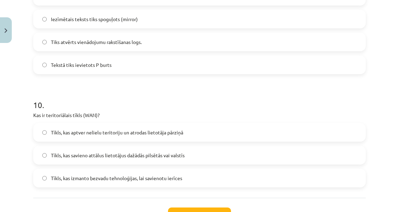
drag, startPoint x: 158, startPoint y: 148, endPoint x: 183, endPoint y: 184, distance: 44.3
click at [158, 148] on label "Tīkls, kas savieno attālus lietotājus dažādās pilsētās vai valstīs" at bounding box center [199, 155] width 331 height 17
click at [200, 209] on button "Iesniegt" at bounding box center [199, 215] width 63 height 15
click at [172, 176] on span "Tīkls, kas izmanto bezvadu tehnoloģijas, lai savienotu ierīces" at bounding box center [116, 178] width 131 height 7
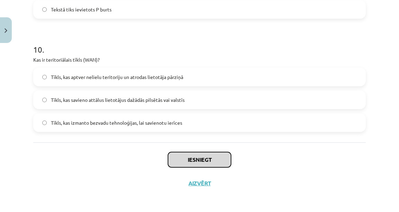
click at [188, 155] on button "Iesniegt" at bounding box center [199, 159] width 63 height 15
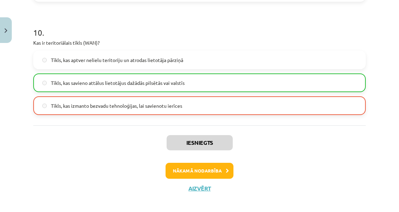
scroll to position [1362, 0]
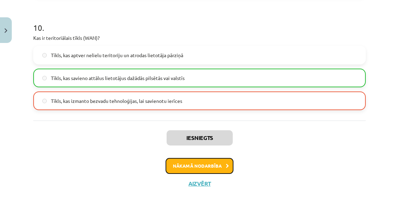
click at [188, 166] on button "Nākamā nodarbība" at bounding box center [200, 166] width 68 height 16
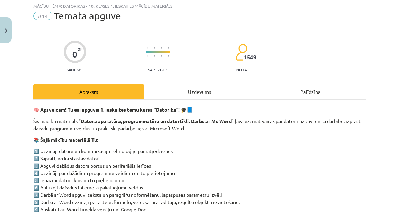
scroll to position [17, 0]
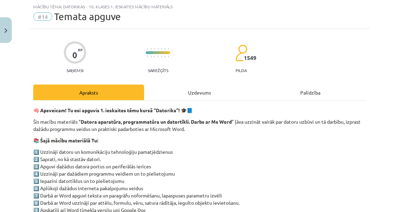
click at [186, 96] on div "Uzdevums" at bounding box center [199, 93] width 111 height 16
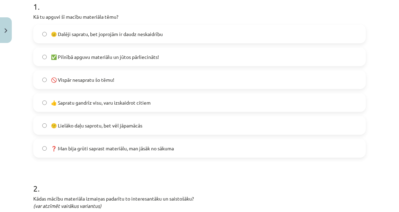
scroll to position [156, 0]
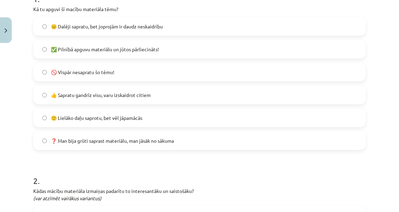
click at [170, 119] on label "🙂 Lielāko daļu saprotu, bet vēl jāpamācās" at bounding box center [199, 117] width 331 height 17
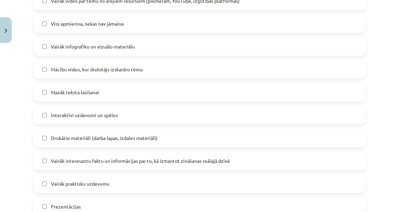
scroll to position [599, 0]
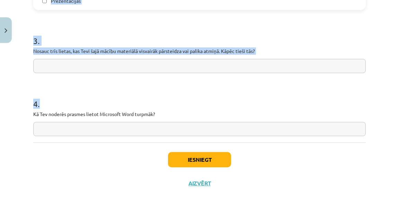
drag, startPoint x: 30, startPoint y: 69, endPoint x: 169, endPoint y: 124, distance: 149.8
click at [169, 124] on div "Mācību tēma: Datorikas - 10. klases 1. ieskaites mācību materiāls #14 Temata ap…" at bounding box center [199, 106] width 399 height 212
copy form "2 . Kādas mācību materiāla izmaiņas padarītu to interesantāku un saistošāku? (v…"
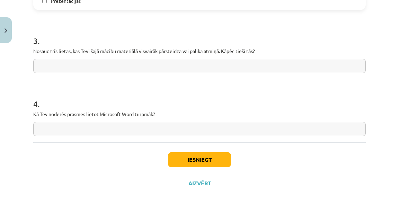
click at [108, 124] on input "text" at bounding box center [199, 129] width 333 height 14
type input "**********"
click at [86, 67] on input "text" at bounding box center [199, 66] width 333 height 14
paste input "**********"
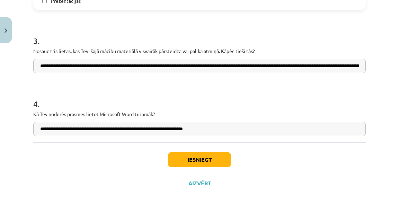
scroll to position [0, 711]
click at [49, 64] on input "**********" at bounding box center [197, 66] width 328 height 14
drag, startPoint x: 357, startPoint y: 64, endPoint x: 0, endPoint y: 45, distance: 357.4
click at [0, 45] on div "Mācību tēma: Datorikas - 10. klases 1. ieskaites mācību materiāls #14 Temata ap…" at bounding box center [199, 106] width 399 height 212
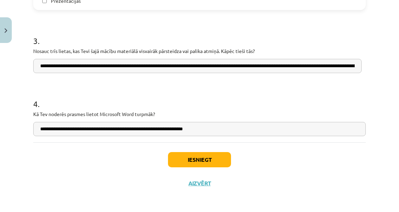
drag, startPoint x: 326, startPoint y: 66, endPoint x: 333, endPoint y: 70, distance: 8.1
click at [333, 70] on input "**********" at bounding box center [197, 66] width 328 height 14
click at [352, 72] on input "**********" at bounding box center [197, 66] width 328 height 14
click at [361, 67] on input "**********" at bounding box center [197, 66] width 328 height 14
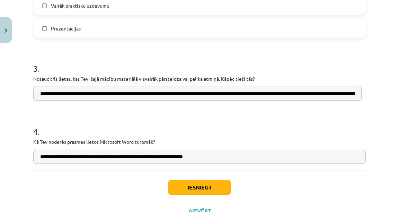
scroll to position [0, 30]
drag, startPoint x: 358, startPoint y: 92, endPoint x: 286, endPoint y: 86, distance: 71.6
click at [286, 87] on input "**********" at bounding box center [197, 94] width 328 height 14
click at [352, 96] on input "**********" at bounding box center [197, 94] width 328 height 14
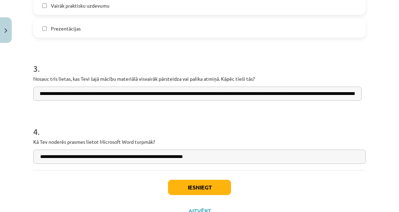
drag, startPoint x: 353, startPoint y: 99, endPoint x: 361, endPoint y: 98, distance: 8.0
click at [328, 97] on input "**********" at bounding box center [197, 94] width 328 height 14
drag, startPoint x: 363, startPoint y: 101, endPoint x: 327, endPoint y: 102, distance: 36.0
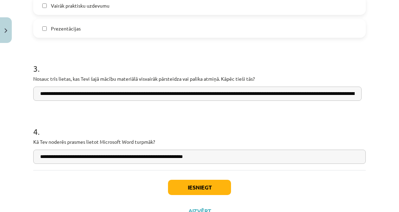
drag, startPoint x: 338, startPoint y: 99, endPoint x: 319, endPoint y: 97, distance: 19.6
click at [319, 97] on input "**********" at bounding box center [197, 94] width 328 height 14
drag, startPoint x: 354, startPoint y: 93, endPoint x: 339, endPoint y: 88, distance: 15.8
click at [293, 85] on div "**********" at bounding box center [199, 76] width 333 height 49
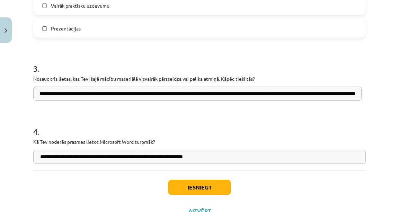
drag, startPoint x: 351, startPoint y: 89, endPoint x: 313, endPoint y: 88, distance: 37.8
click at [312, 88] on input "**********" at bounding box center [197, 94] width 328 height 14
drag, startPoint x: 310, startPoint y: 89, endPoint x: 187, endPoint y: 82, distance: 122.9
click at [187, 82] on div "**********" at bounding box center [199, 76] width 333 height 49
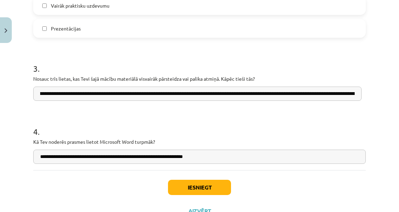
scroll to position [0, 0]
drag, startPoint x: 355, startPoint y: 91, endPoint x: 0, endPoint y: 59, distance: 356.3
click at [0, 59] on div "Mācību tēma: Datorikas - 10. klases 1. ieskaites mācību materiāls #14 Temata ap…" at bounding box center [199, 106] width 399 height 212
click at [275, 115] on h1 "4 ." at bounding box center [199, 125] width 333 height 21
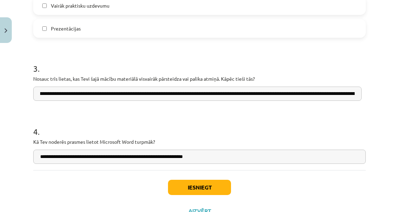
drag, startPoint x: 357, startPoint y: 95, endPoint x: 295, endPoint y: 88, distance: 62.1
click at [295, 88] on input "**********" at bounding box center [197, 94] width 328 height 14
drag, startPoint x: 253, startPoint y: 88, endPoint x: 280, endPoint y: 100, distance: 29.9
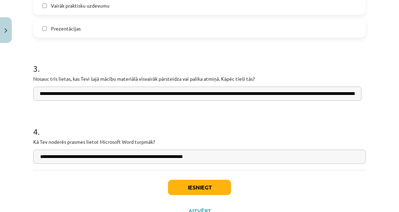
click at [198, 94] on input "**********" at bounding box center [197, 94] width 328 height 14
click at [196, 92] on input "**********" at bounding box center [197, 94] width 328 height 14
drag, startPoint x: 196, startPoint y: 92, endPoint x: 232, endPoint y: 97, distance: 36.1
click at [232, 97] on input "**********" at bounding box center [197, 94] width 328 height 14
drag, startPoint x: 348, startPoint y: 94, endPoint x: 326, endPoint y: 93, distance: 22.2
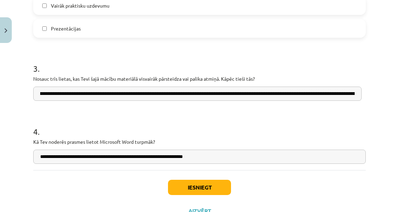
drag, startPoint x: 326, startPoint y: 93, endPoint x: 286, endPoint y: 98, distance: 40.1
click at [286, 98] on input "**********" at bounding box center [197, 94] width 328 height 14
drag, startPoint x: 335, startPoint y: 95, endPoint x: 257, endPoint y: 91, distance: 77.7
click at [279, 94] on input "**********" at bounding box center [197, 94] width 328 height 14
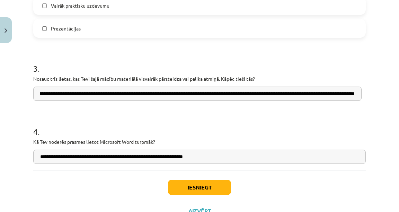
drag, startPoint x: 252, startPoint y: 90, endPoint x: 279, endPoint y: 98, distance: 28.1
drag, startPoint x: 188, startPoint y: 101, endPoint x: 186, endPoint y: 106, distance: 5.7
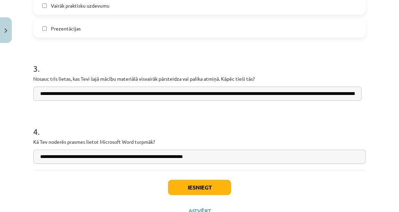
drag, startPoint x: 145, startPoint y: 94, endPoint x: 177, endPoint y: 95, distance: 32.2
click at [177, 95] on input "**********" at bounding box center [197, 94] width 328 height 14
drag, startPoint x: 351, startPoint y: 94, endPoint x: 332, endPoint y: 94, distance: 19.1
click at [344, 94] on input "**********" at bounding box center [197, 94] width 328 height 14
drag, startPoint x: 332, startPoint y: 94, endPoint x: 346, endPoint y: 95, distance: 14.3
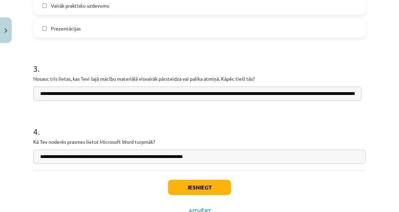
drag, startPoint x: 346, startPoint y: 95, endPoint x: 357, endPoint y: 95, distance: 11.1
drag, startPoint x: 357, startPoint y: 95, endPoint x: 237, endPoint y: 105, distance: 120.3
click at [279, 95] on input "**********" at bounding box center [197, 94] width 328 height 14
click at [278, 95] on input "**********" at bounding box center [197, 94] width 328 height 14
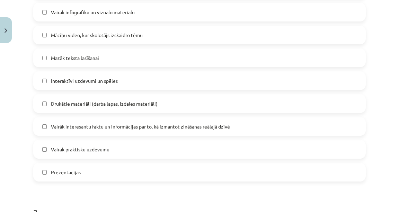
scroll to position [405, 0]
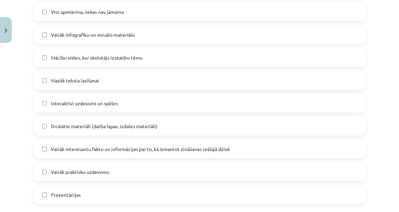
type input "**********"
click at [99, 81] on span "Mazāk teksta lasīšanai" at bounding box center [75, 80] width 48 height 7
click at [117, 103] on span "Interaktīvi uzdevumi un spēles" at bounding box center [84, 103] width 67 height 7
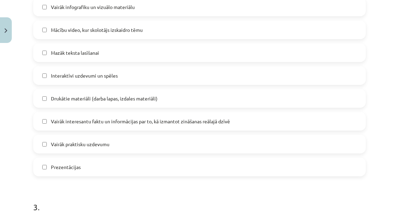
scroll to position [433, 0]
click at [192, 121] on span "Vairāk interesantu faktu un informācijas par to, kā izmantot zināšanas reālajā …" at bounding box center [140, 121] width 179 height 7
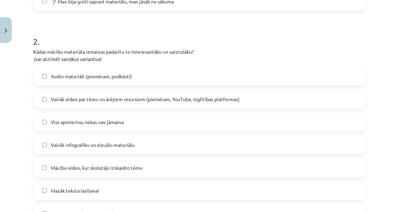
scroll to position [295, 0]
click at [125, 131] on div "Viss apmierina, nekas nav jāmaina" at bounding box center [199, 122] width 333 height 19
click at [124, 126] on span "Viss apmierina, nekas nav jāmaina" at bounding box center [87, 122] width 73 height 7
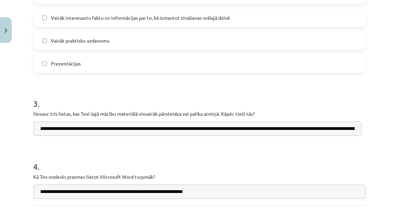
scroll to position [599, 0]
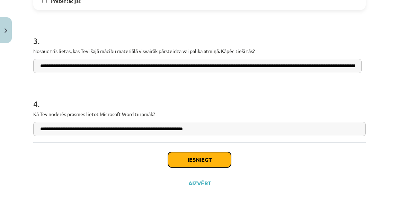
click at [187, 164] on button "Iesniegt" at bounding box center [199, 159] width 63 height 15
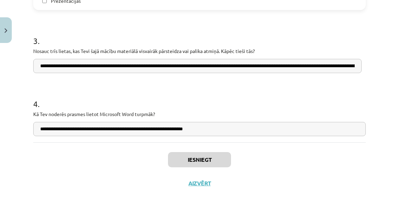
click at [236, 129] on input "**********" at bounding box center [199, 129] width 333 height 14
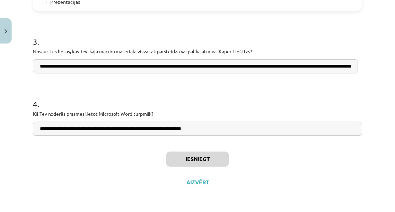
scroll to position [803, 0]
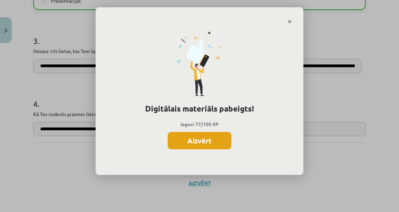
click at [223, 142] on button "Aizvērt" at bounding box center [200, 140] width 64 height 17
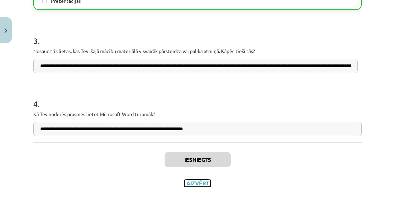
click at [196, 183] on button "Aizvērt" at bounding box center [197, 183] width 26 height 7
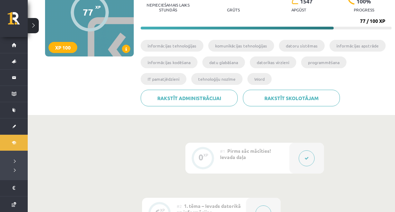
scroll to position [0, 0]
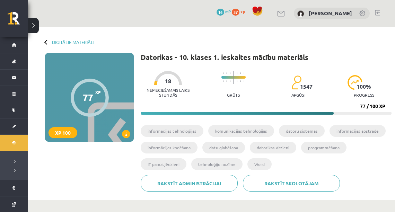
click at [112, 170] on div "77 XP XP 100 77 / 100 XP Datorikas - 10. klases 1. ieskaites mācību materiāls X…" at bounding box center [211, 125] width 360 height 144
click at [47, 41] on div at bounding box center [46, 41] width 5 height 5
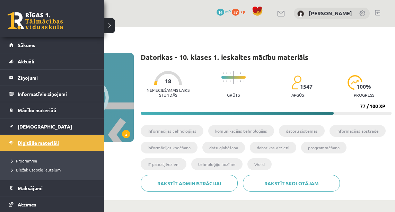
click at [19, 142] on span "Digitālie materiāli" at bounding box center [38, 143] width 41 height 6
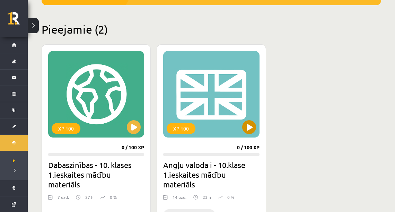
scroll to position [139, 0]
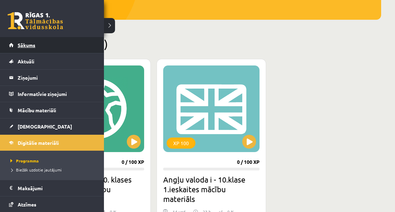
click at [33, 49] on link "Sākums" at bounding box center [52, 45] width 86 height 16
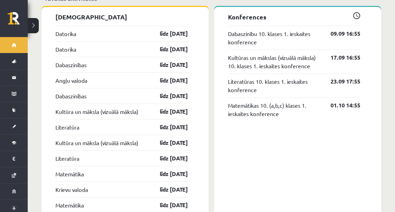
scroll to position [582, 0]
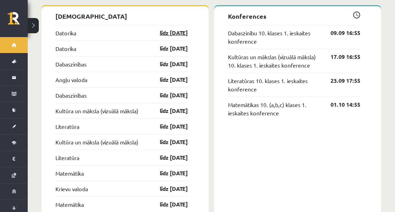
click at [163, 29] on link "līdz [DATE]" at bounding box center [168, 33] width 40 height 8
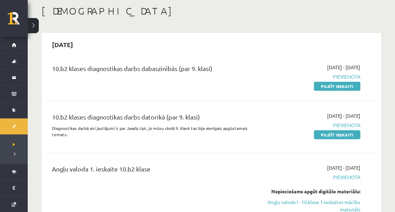
scroll to position [28, 0]
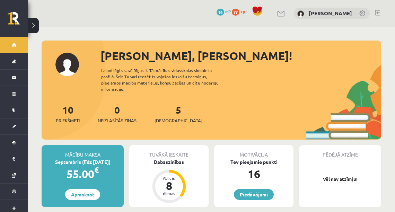
scroll to position [582, 0]
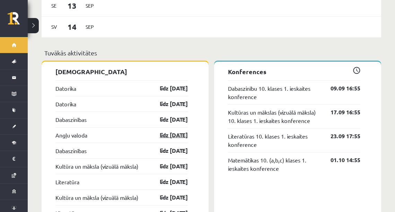
scroll to position [527, 0]
click at [176, 102] on link "līdz [DATE]" at bounding box center [168, 104] width 40 height 8
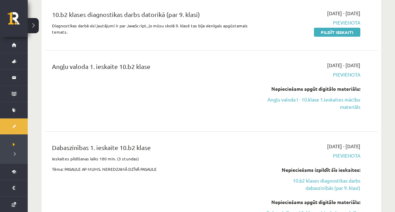
scroll to position [139, 0]
